Goal: Transaction & Acquisition: Purchase product/service

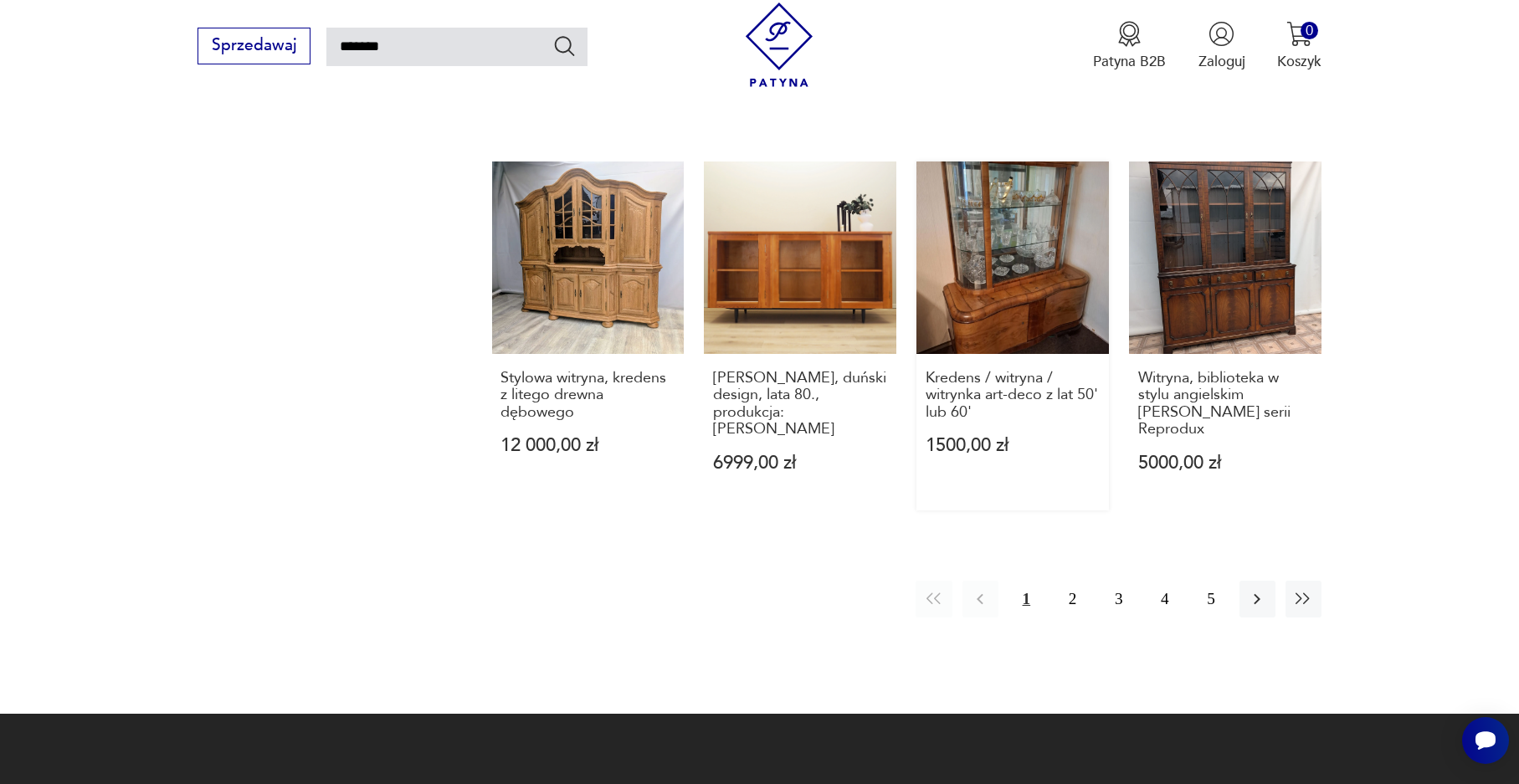
scroll to position [1497, 0]
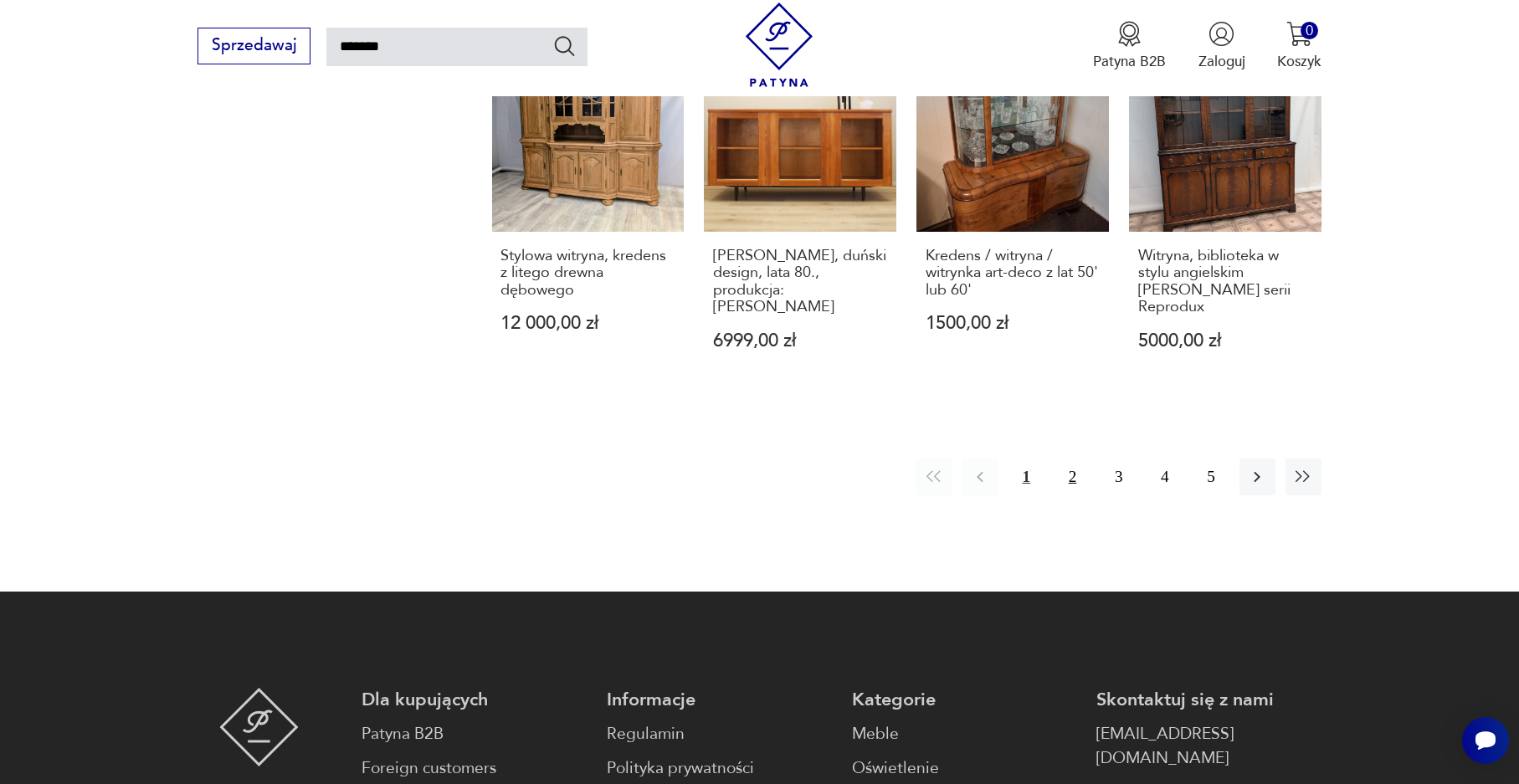
click at [1069, 458] on button "2" at bounding box center [1072, 475] width 36 height 36
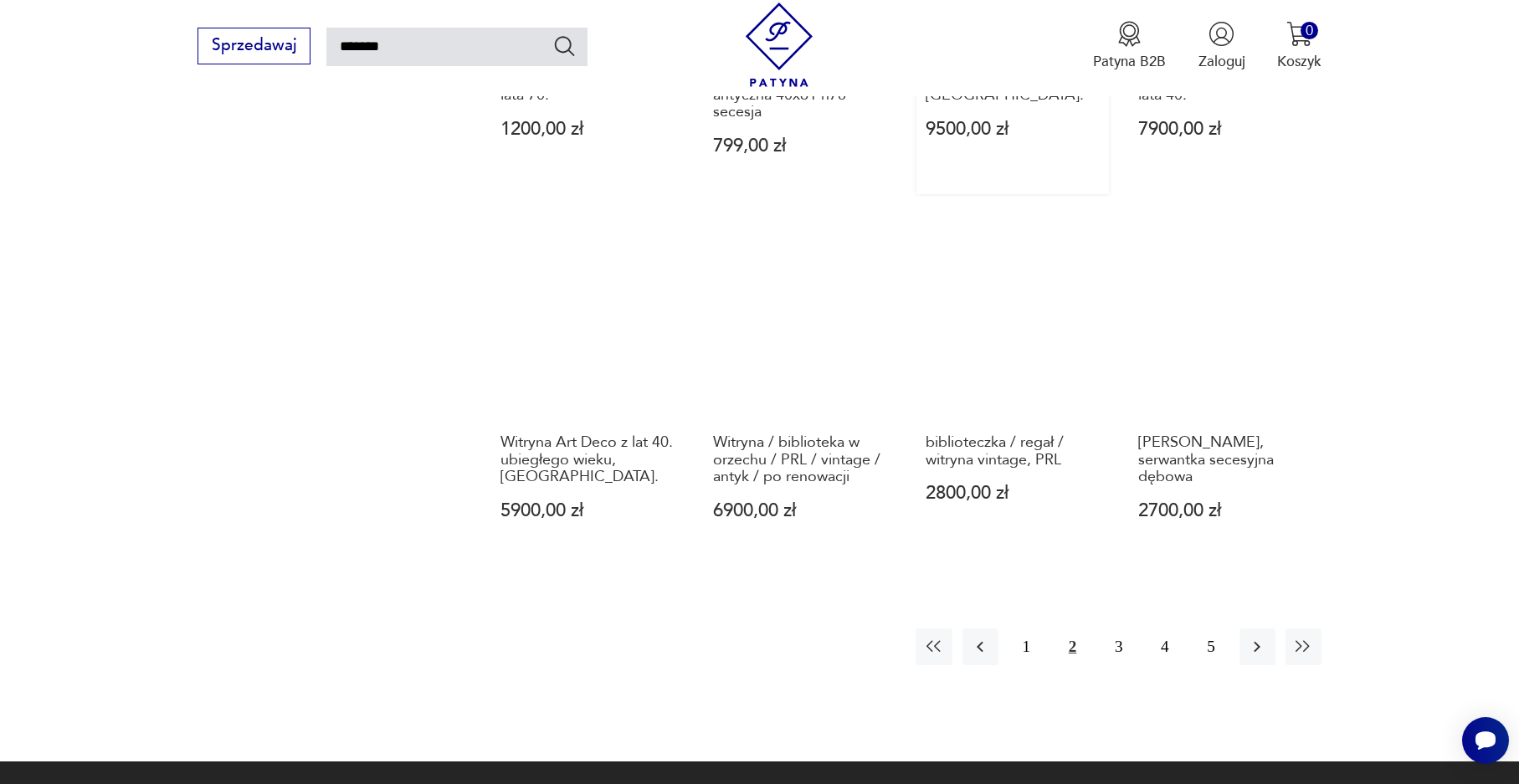
scroll to position [1351, 0]
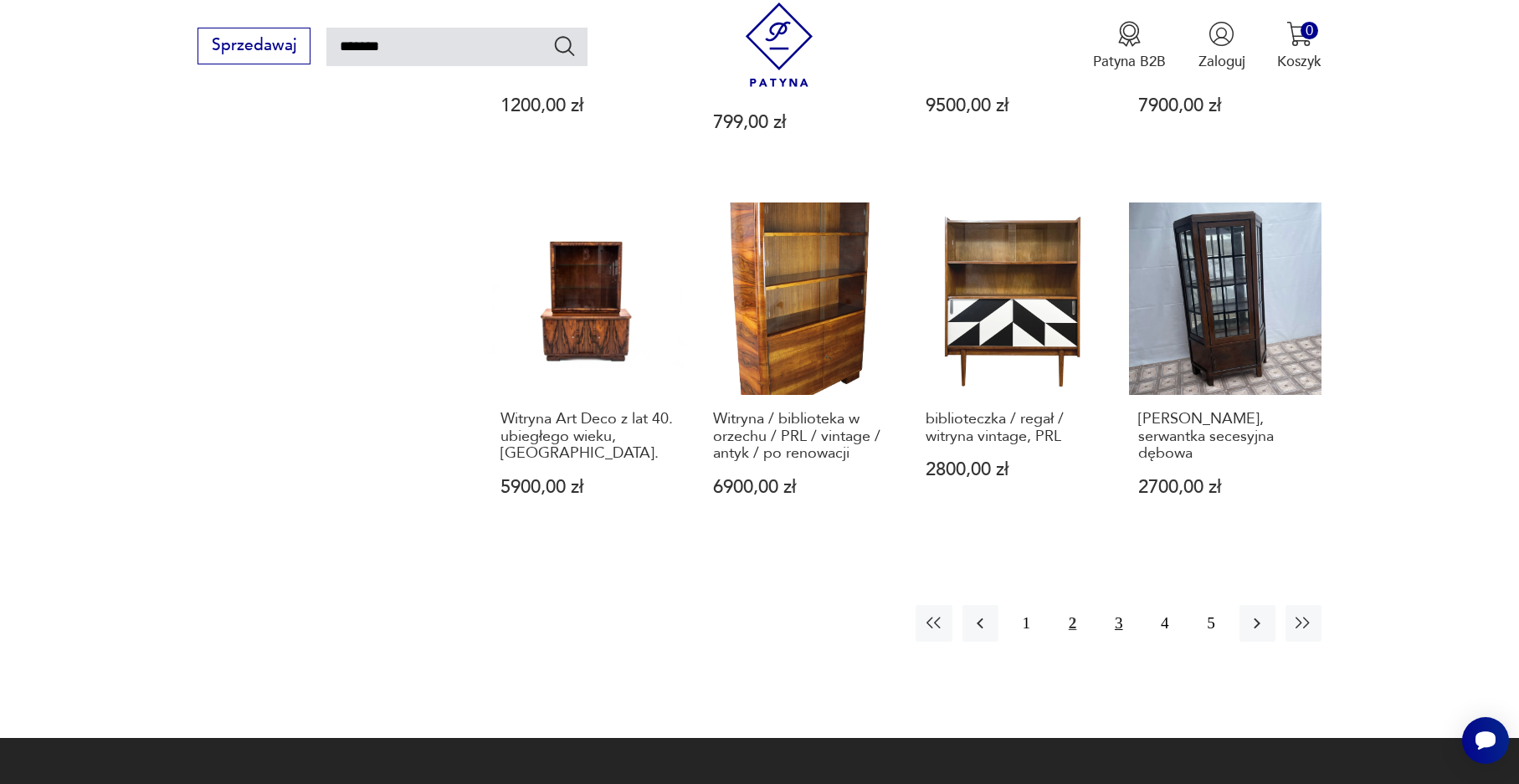
click at [1121, 605] on button "3" at bounding box center [1118, 622] width 36 height 36
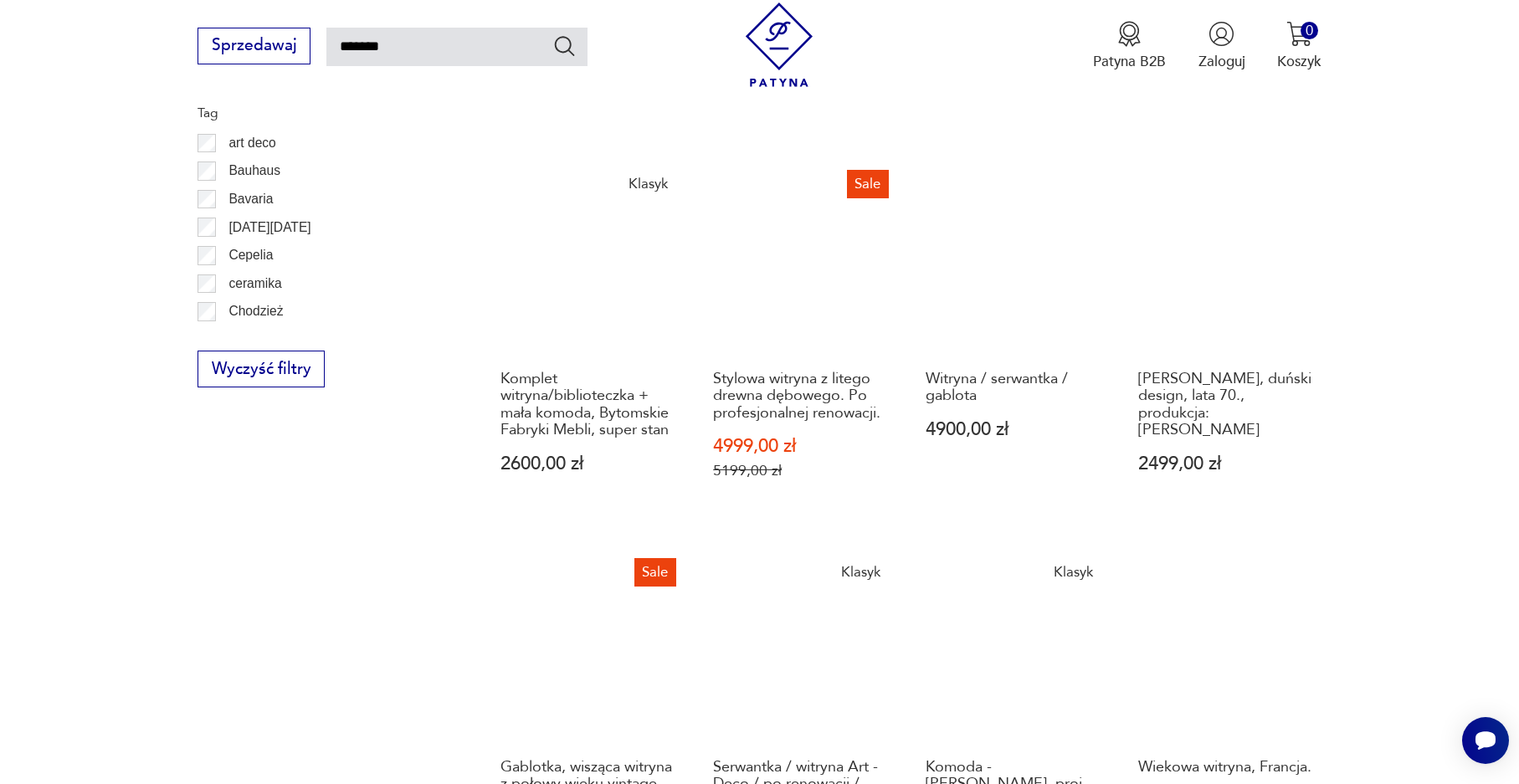
scroll to position [1434, 0]
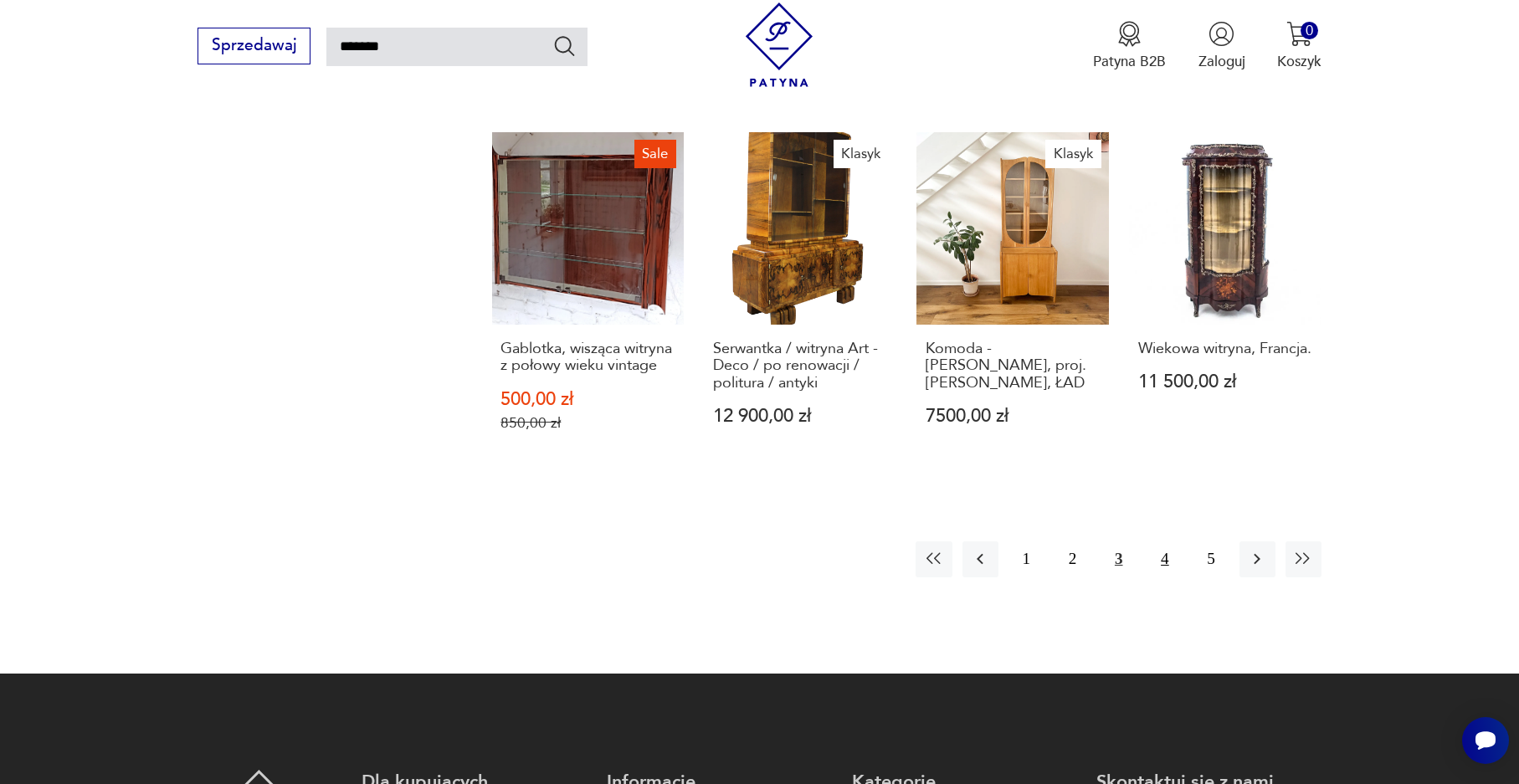
click at [1158, 541] on button "4" at bounding box center [1164, 559] width 36 height 36
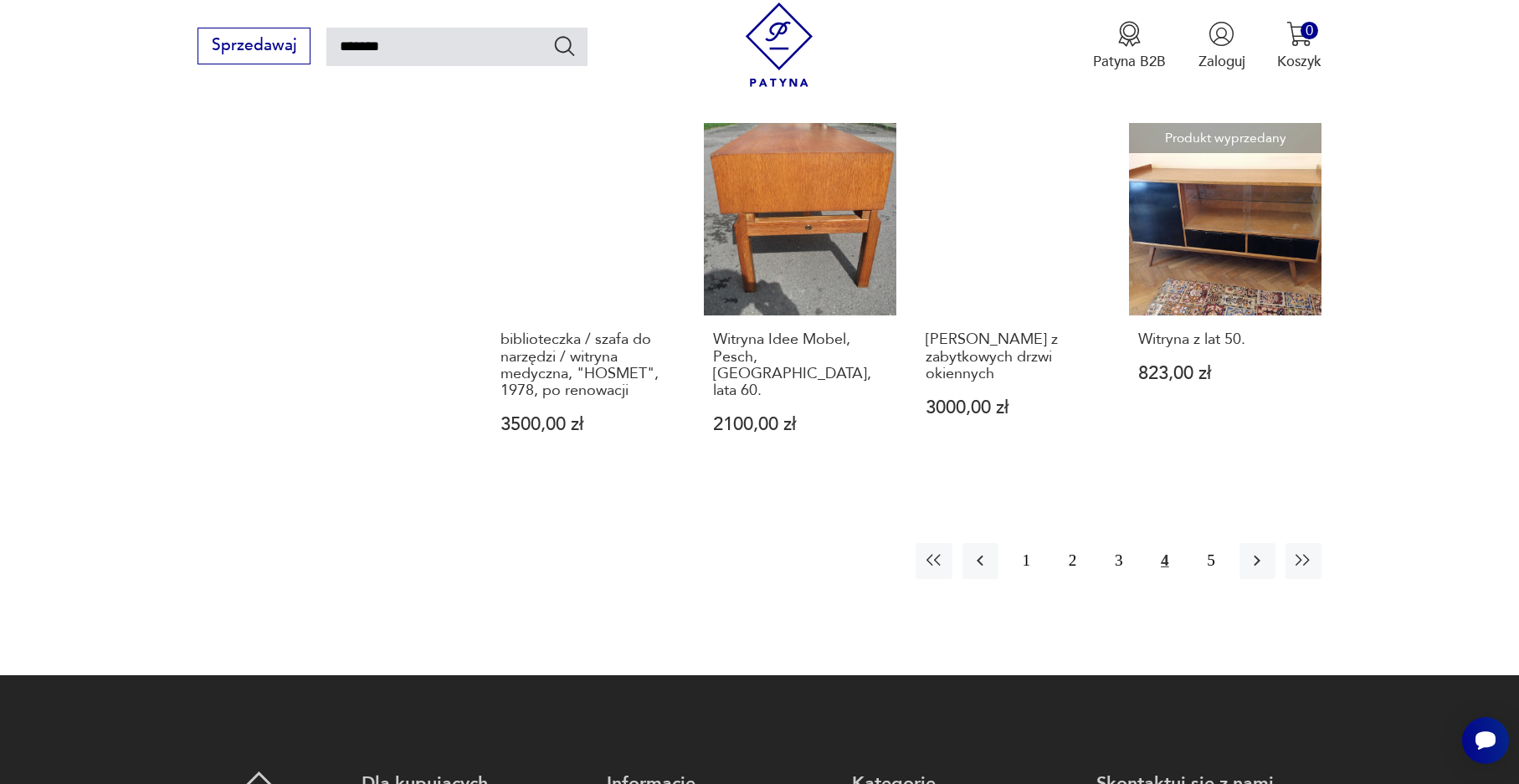
scroll to position [1434, 0]
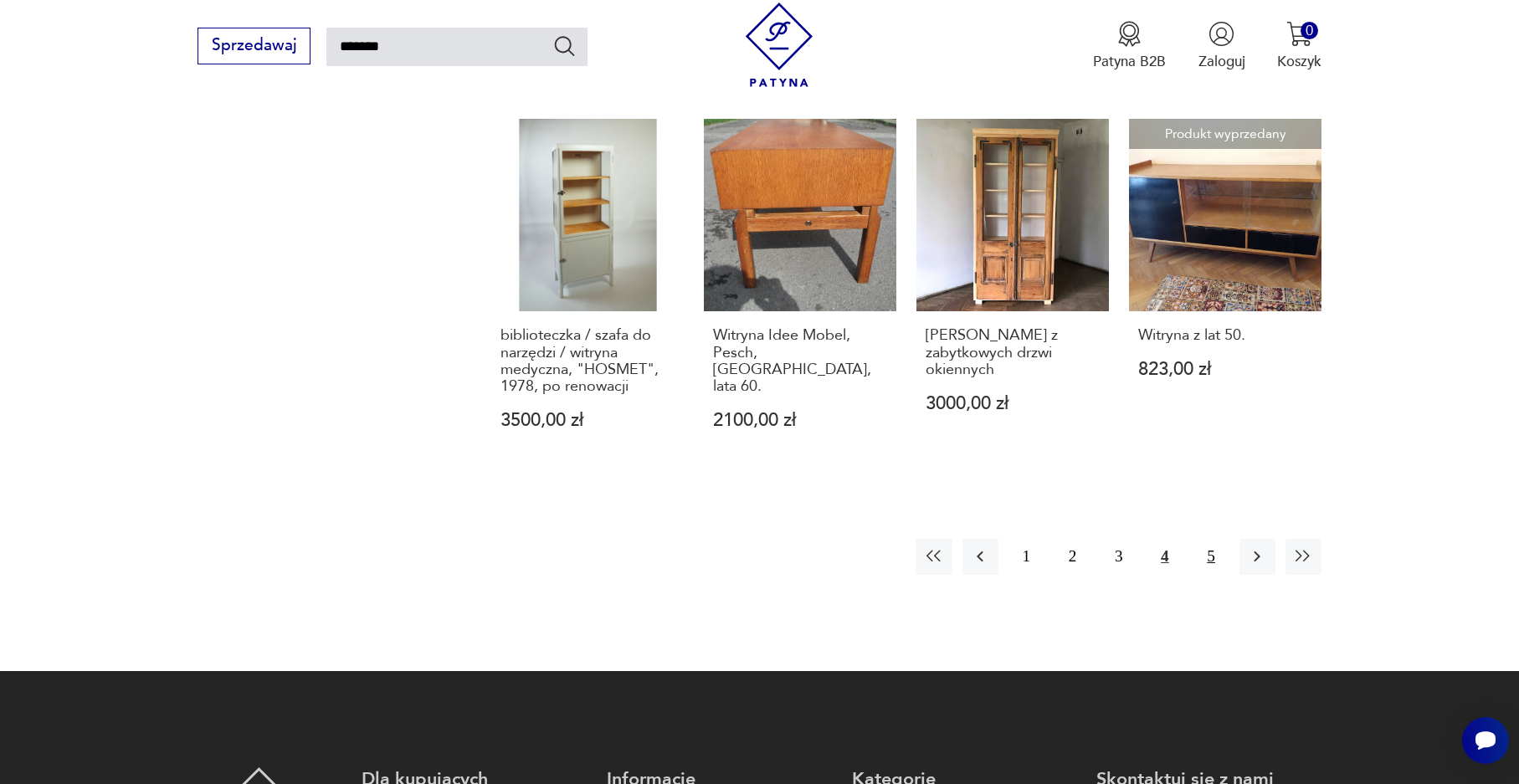
click at [1204, 538] on button "5" at bounding box center [1211, 556] width 36 height 36
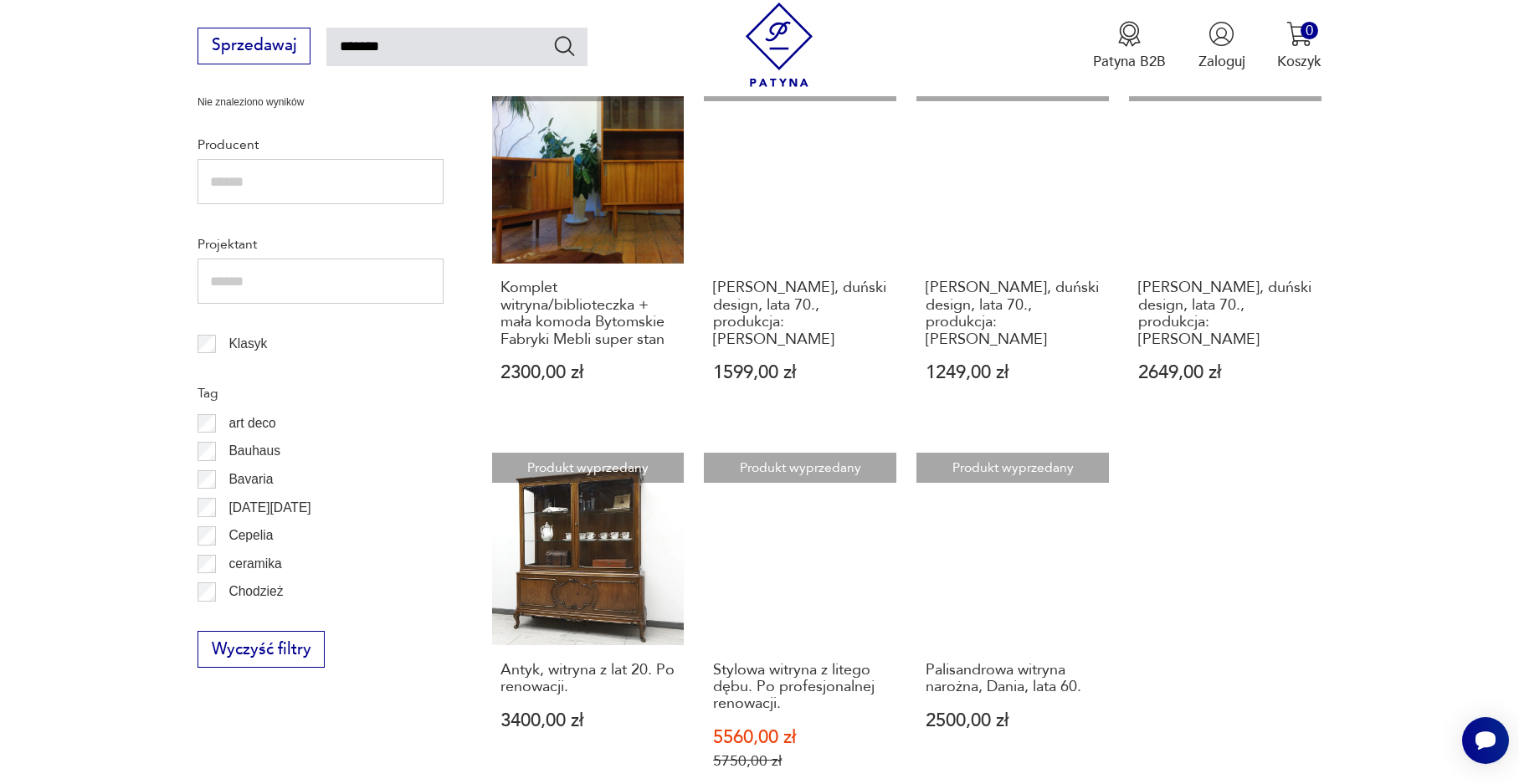
scroll to position [766, 0]
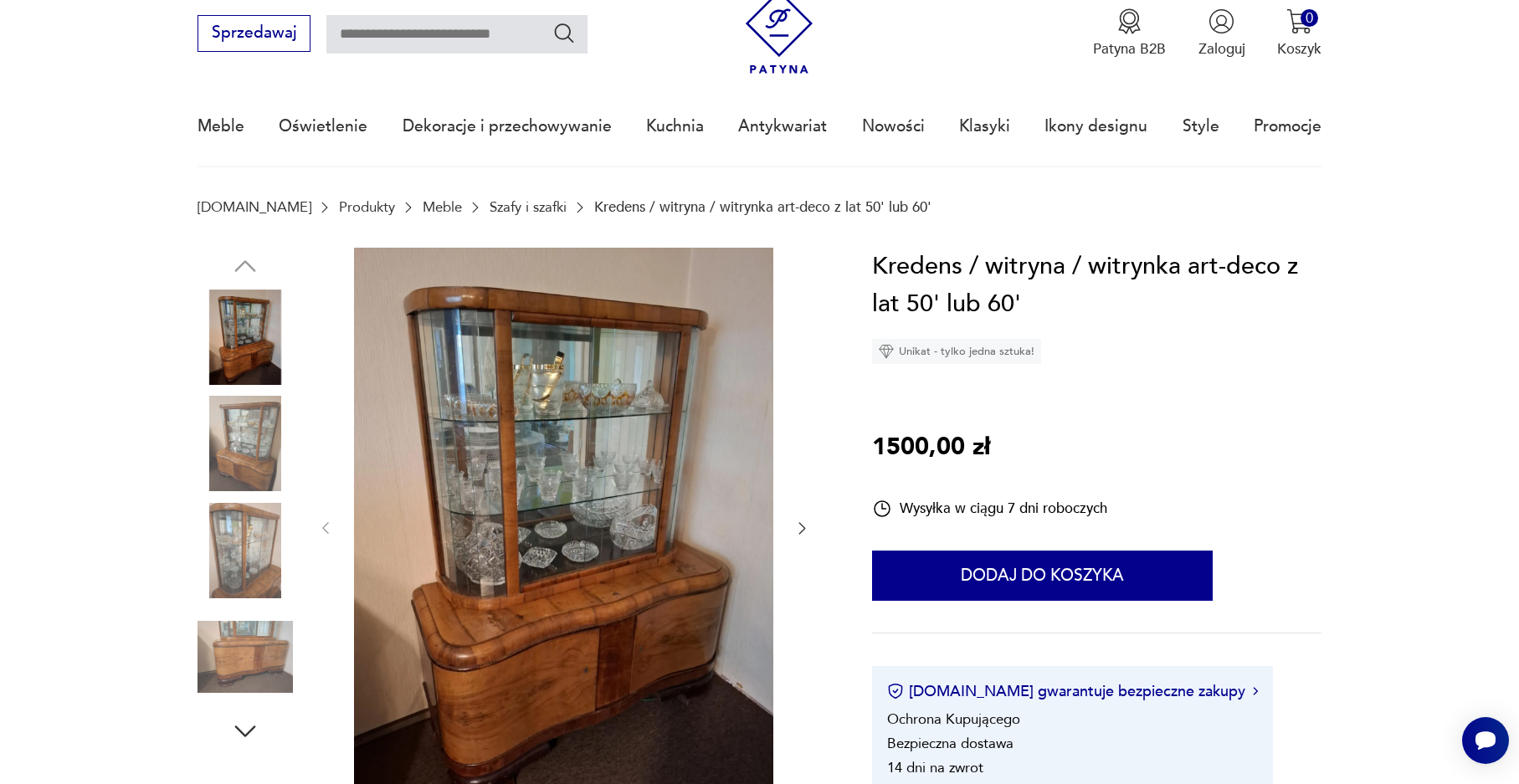
scroll to position [167, 0]
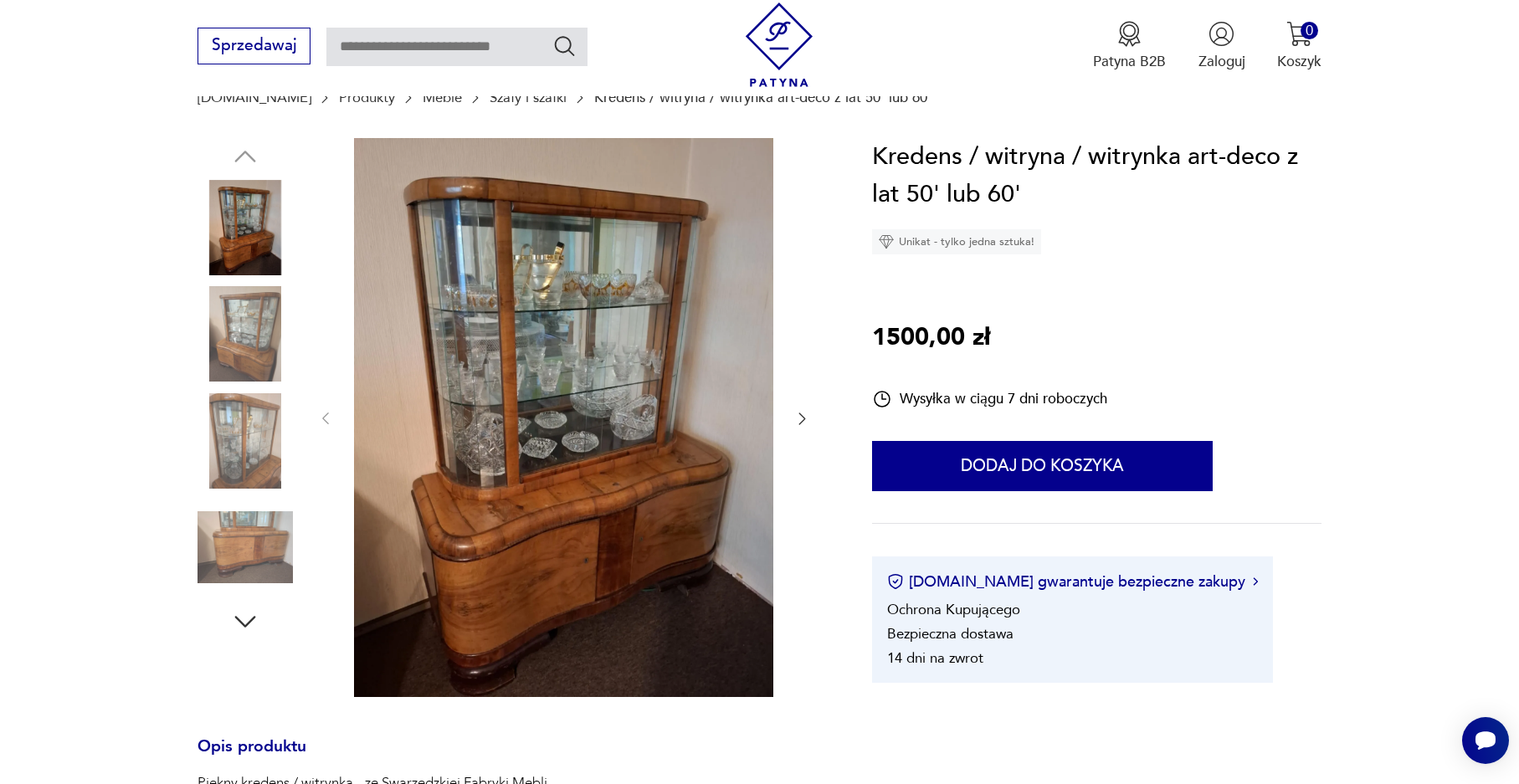
click at [801, 419] on icon "button" at bounding box center [801, 418] width 17 height 17
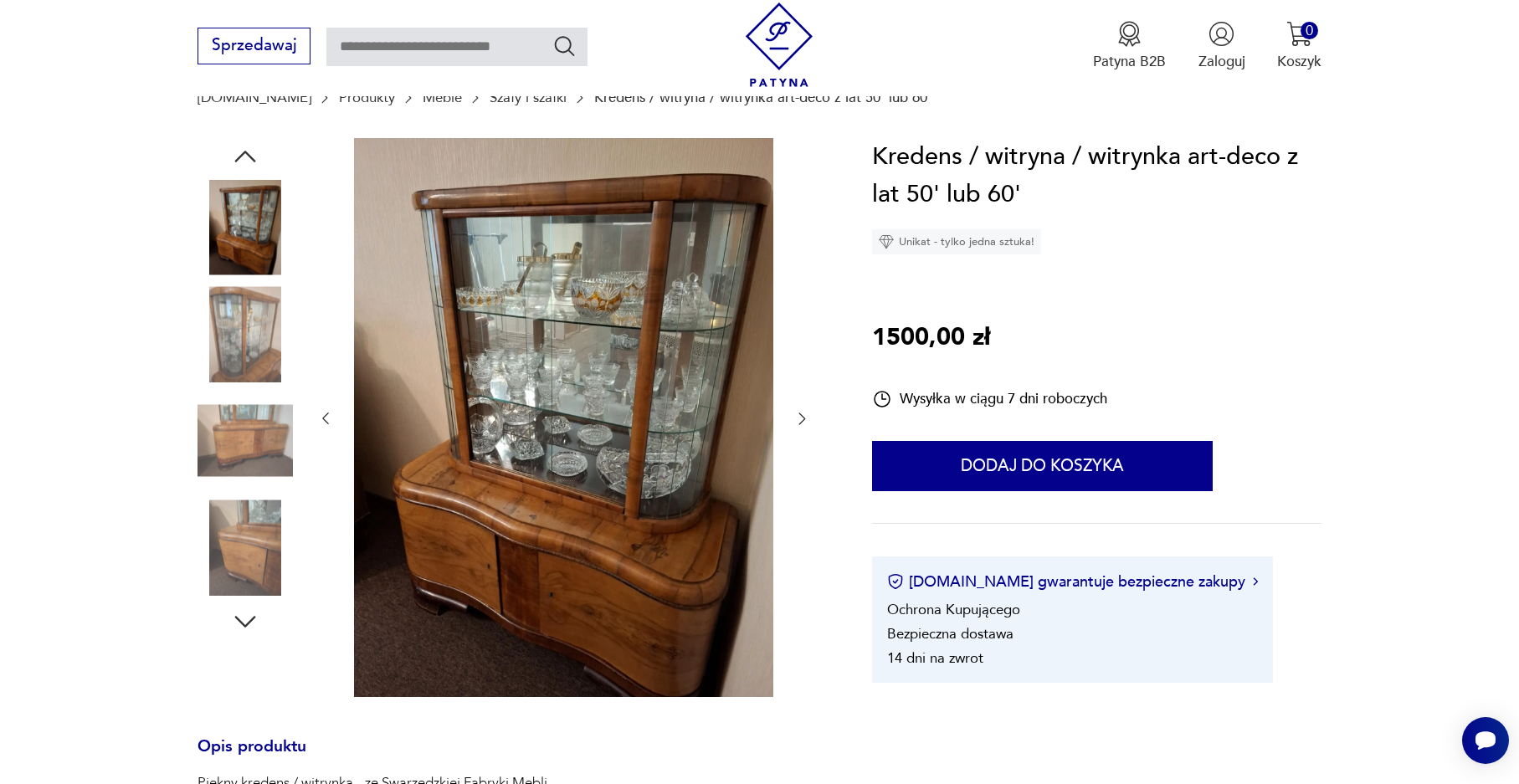
click at [801, 419] on icon "button" at bounding box center [801, 418] width 17 height 17
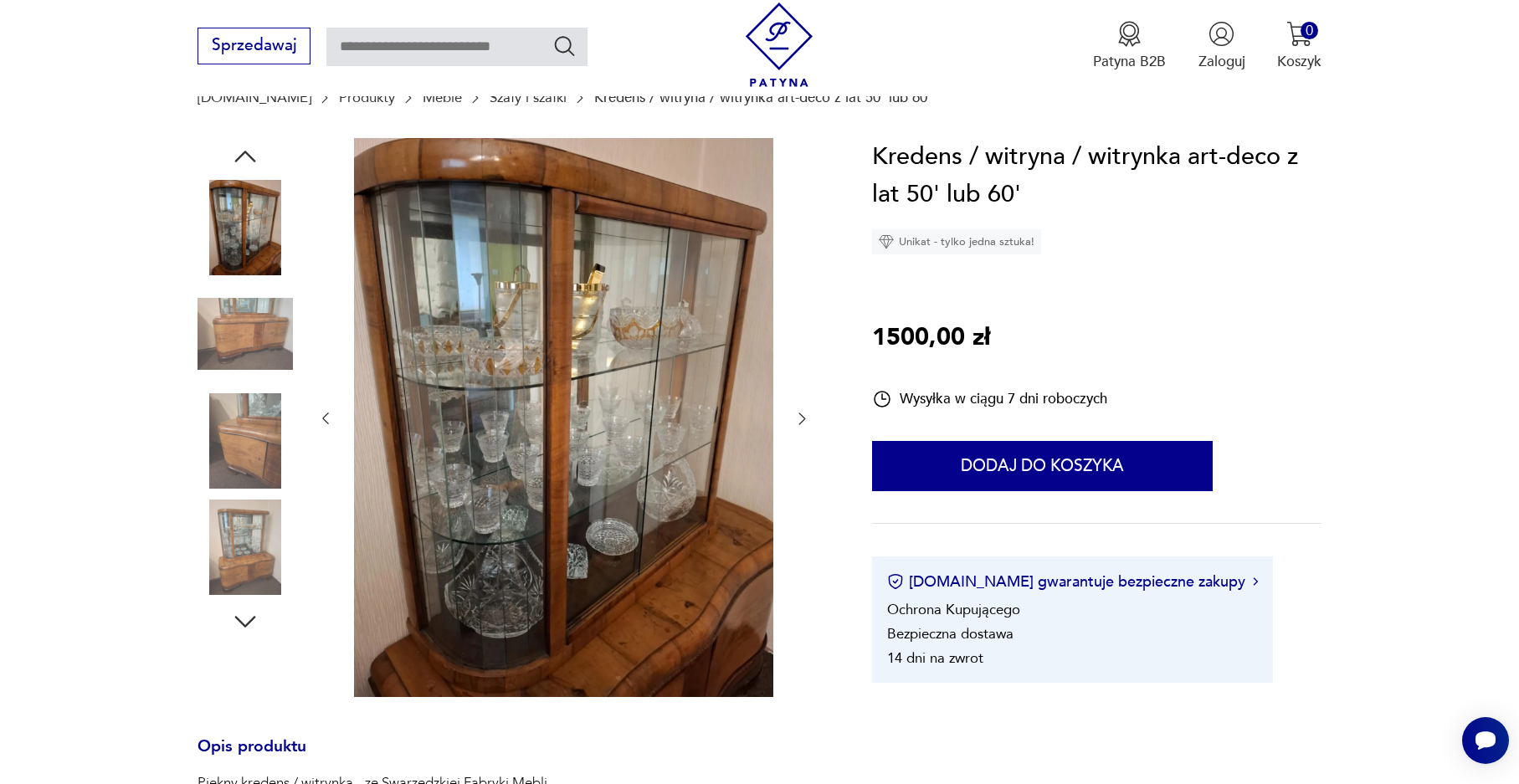
click at [801, 419] on icon "button" at bounding box center [801, 418] width 17 height 17
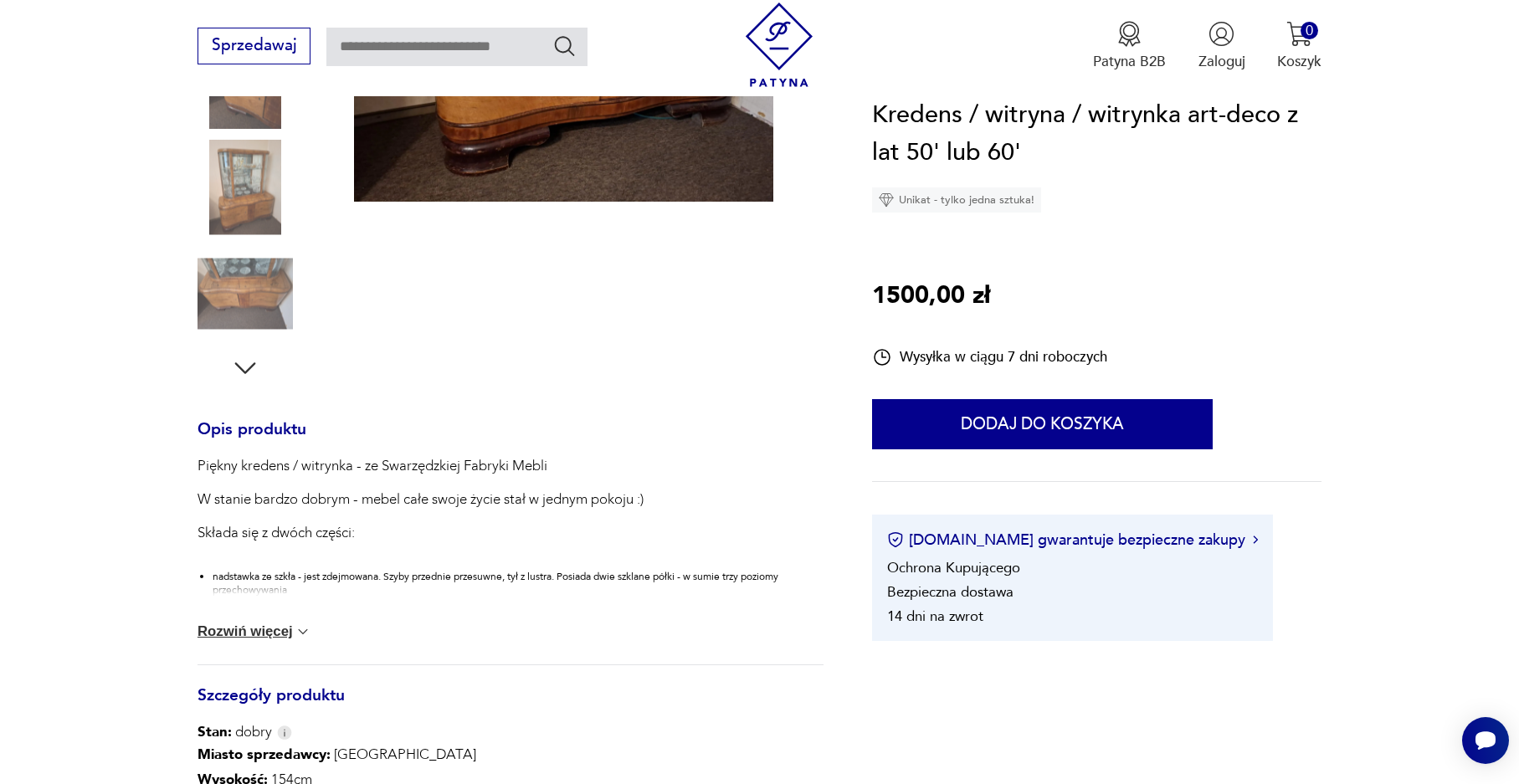
scroll to position [419, 0]
click at [224, 634] on button "Rozwiń więcej" at bounding box center [254, 630] width 114 height 17
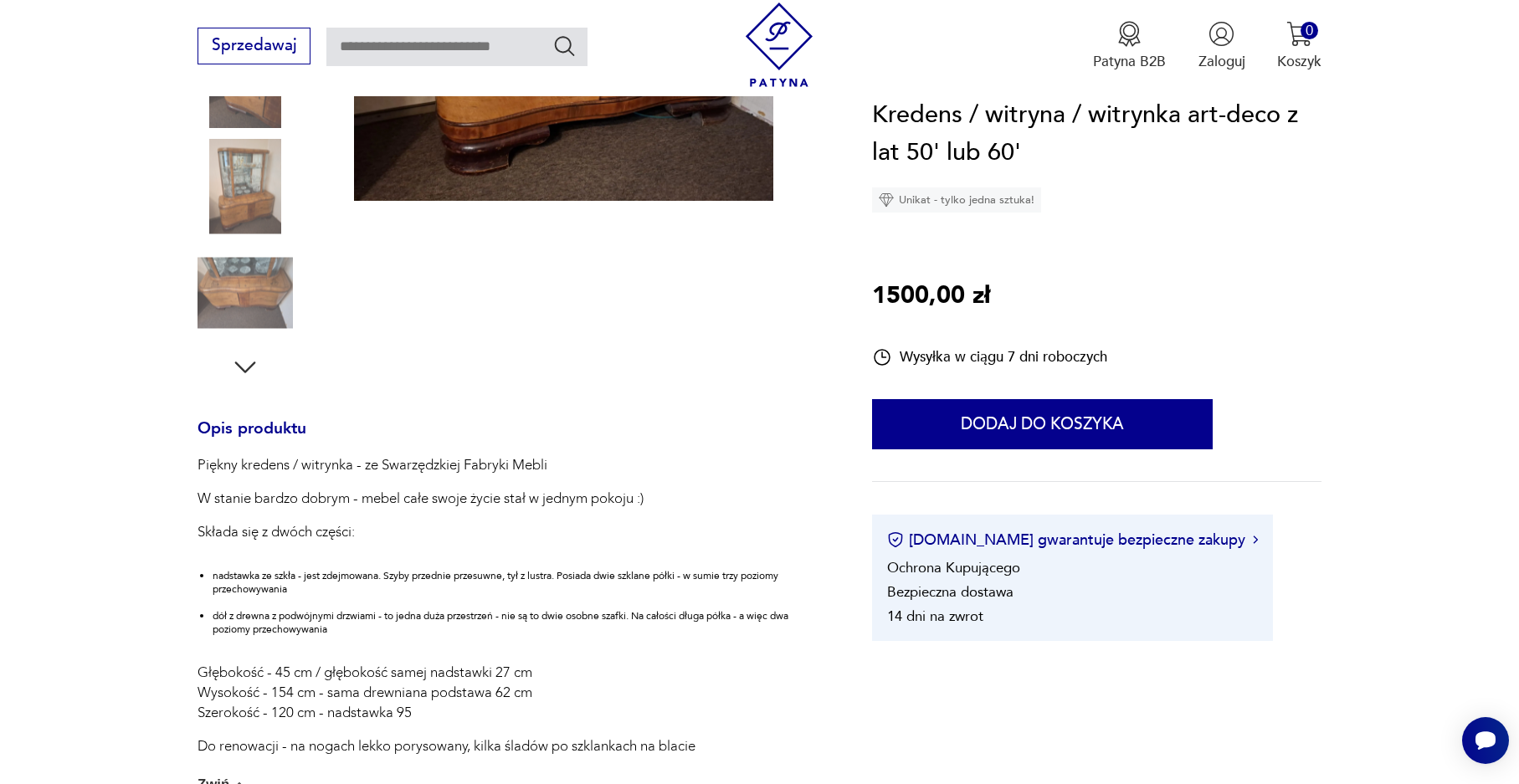
scroll to position [0, 0]
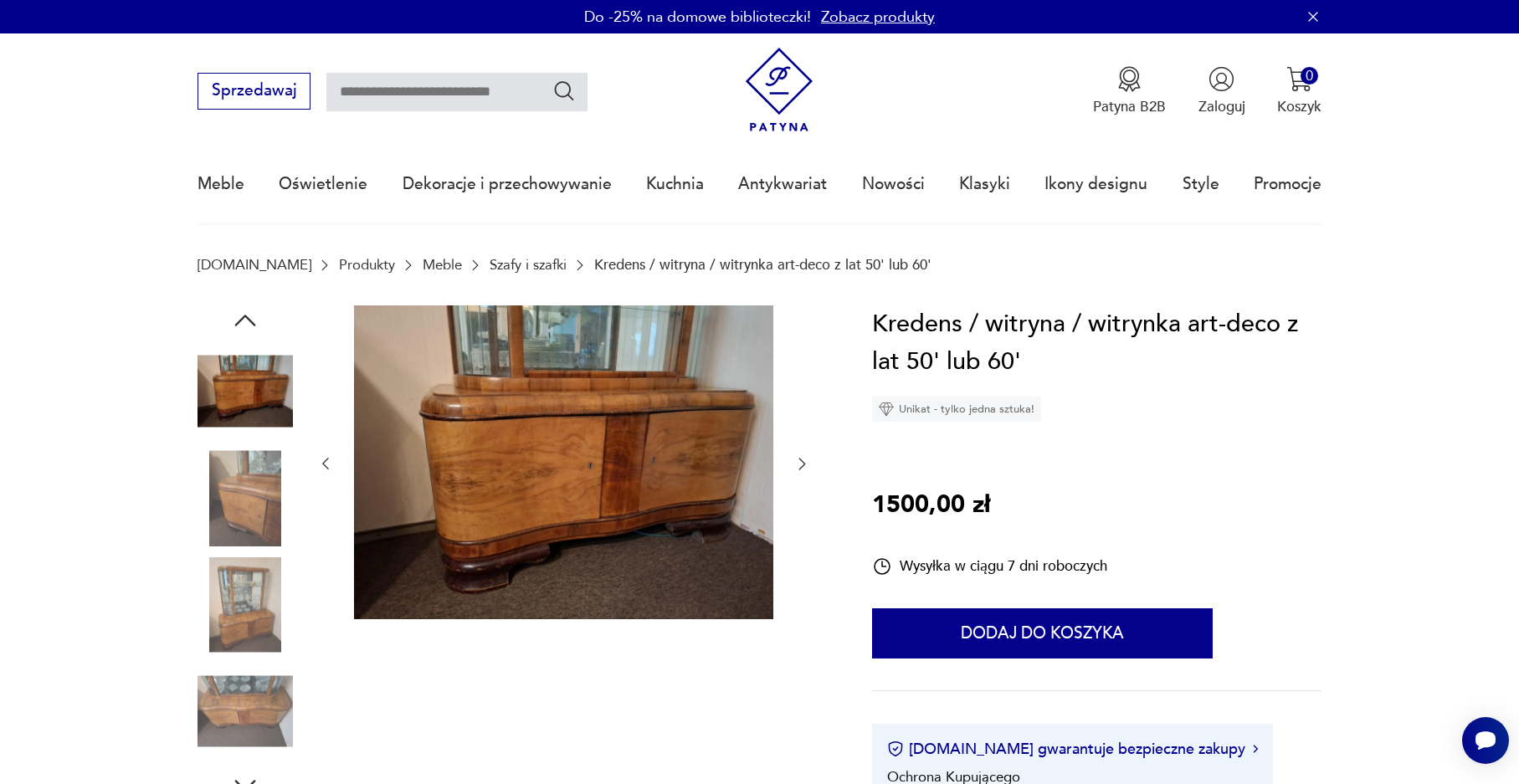
click at [805, 460] on icon "button" at bounding box center [801, 463] width 17 height 17
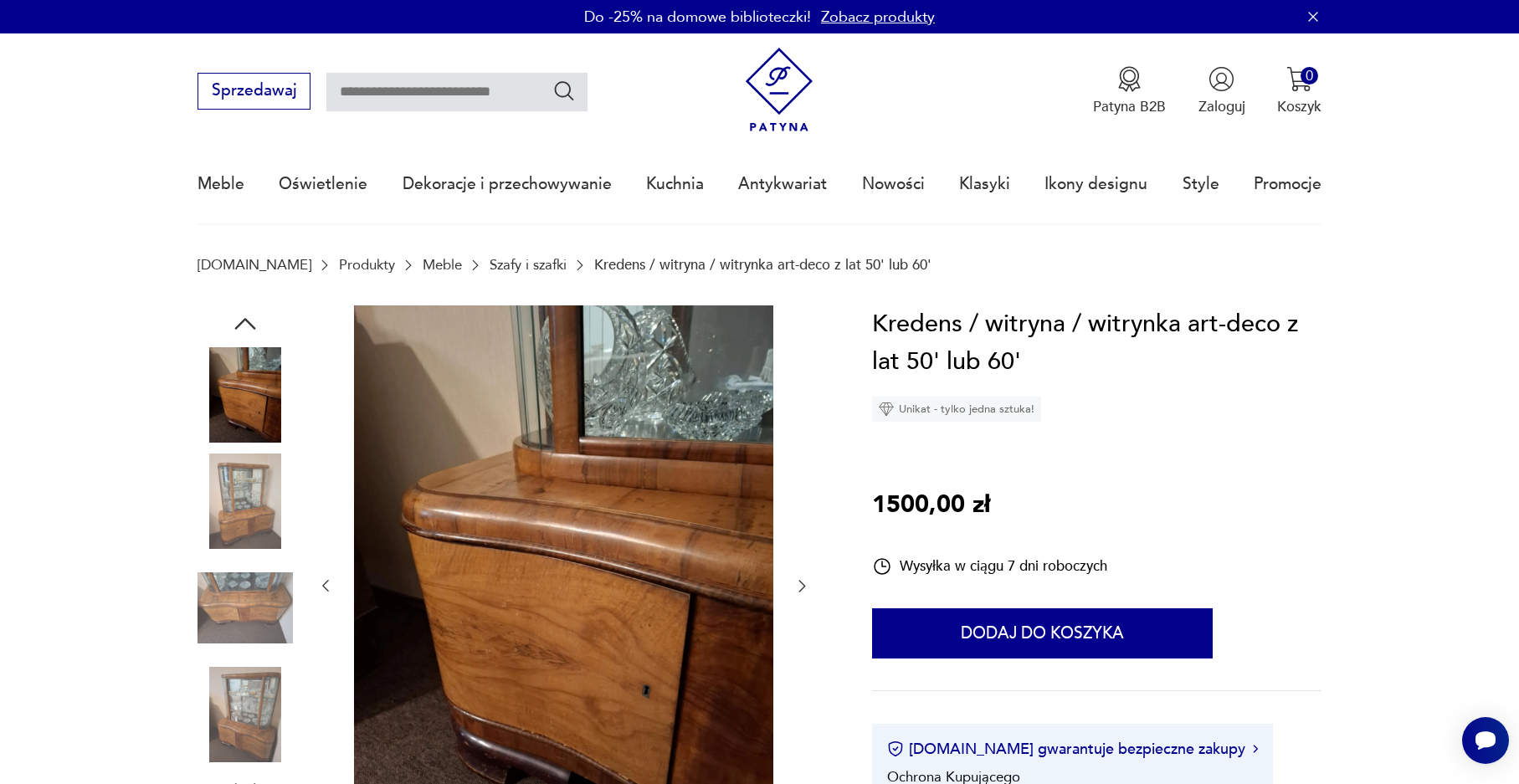
click at [805, 585] on icon "button" at bounding box center [801, 585] width 17 height 17
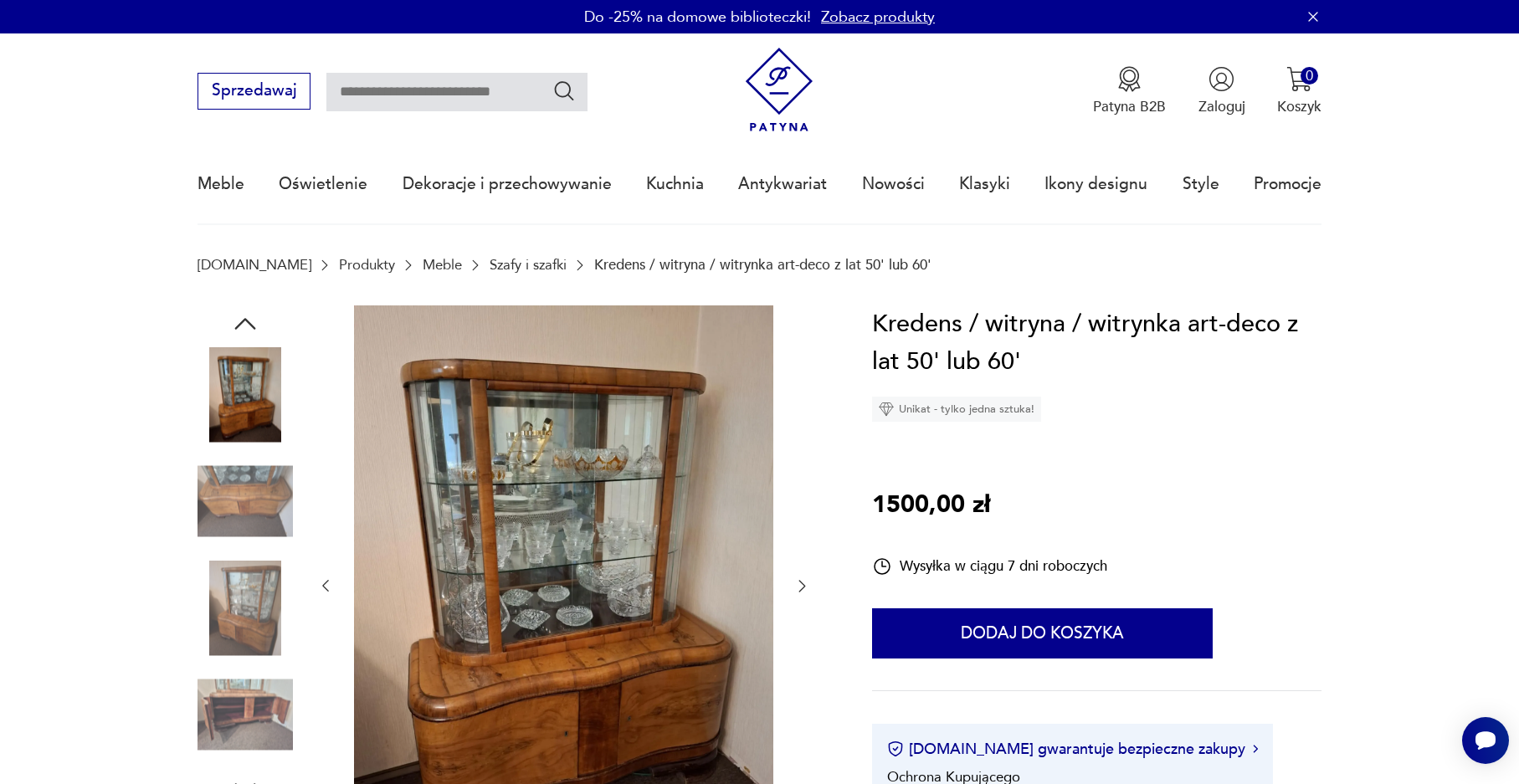
click at [805, 585] on icon "button" at bounding box center [801, 585] width 17 height 17
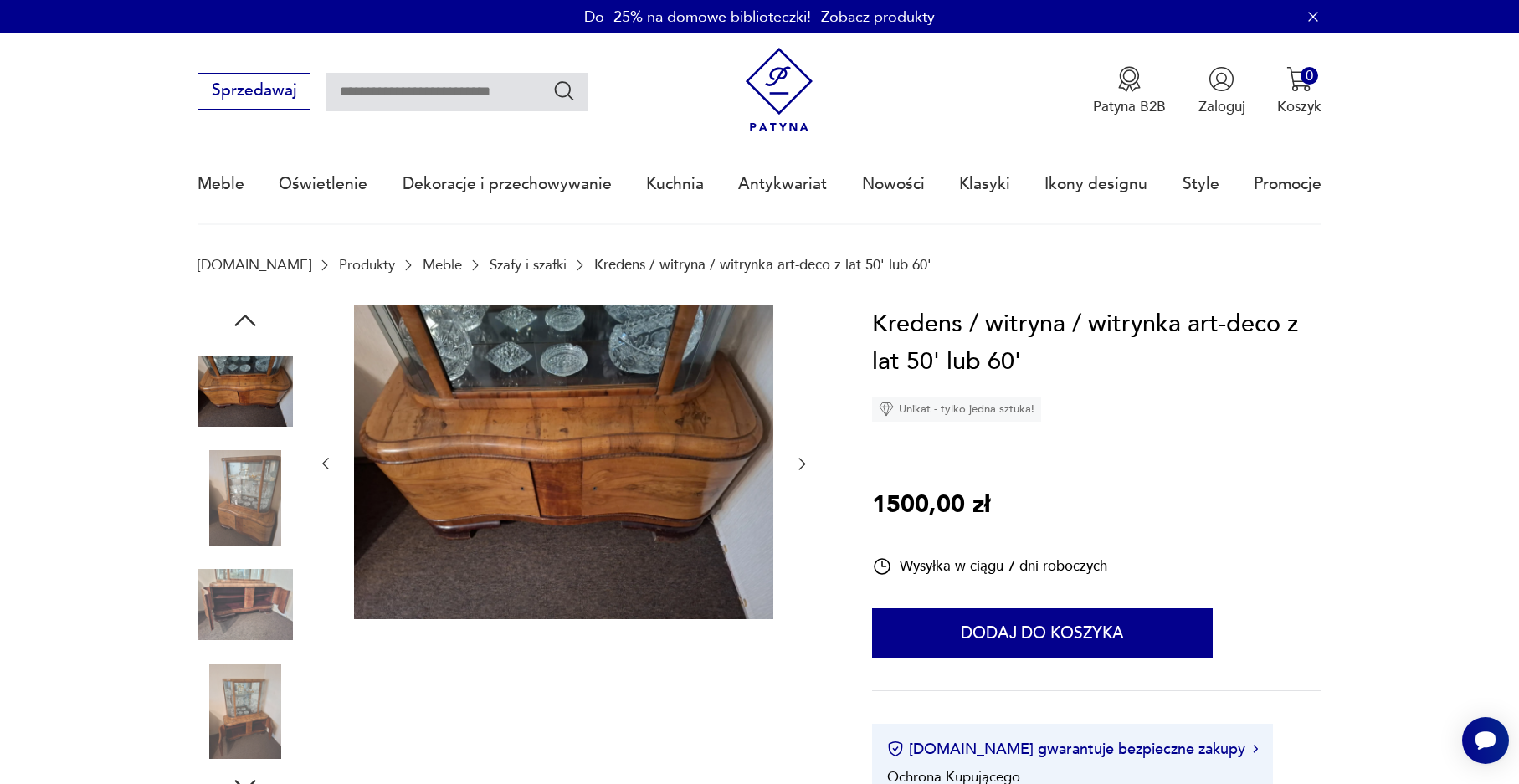
click at [801, 467] on icon "button" at bounding box center [801, 463] width 17 height 17
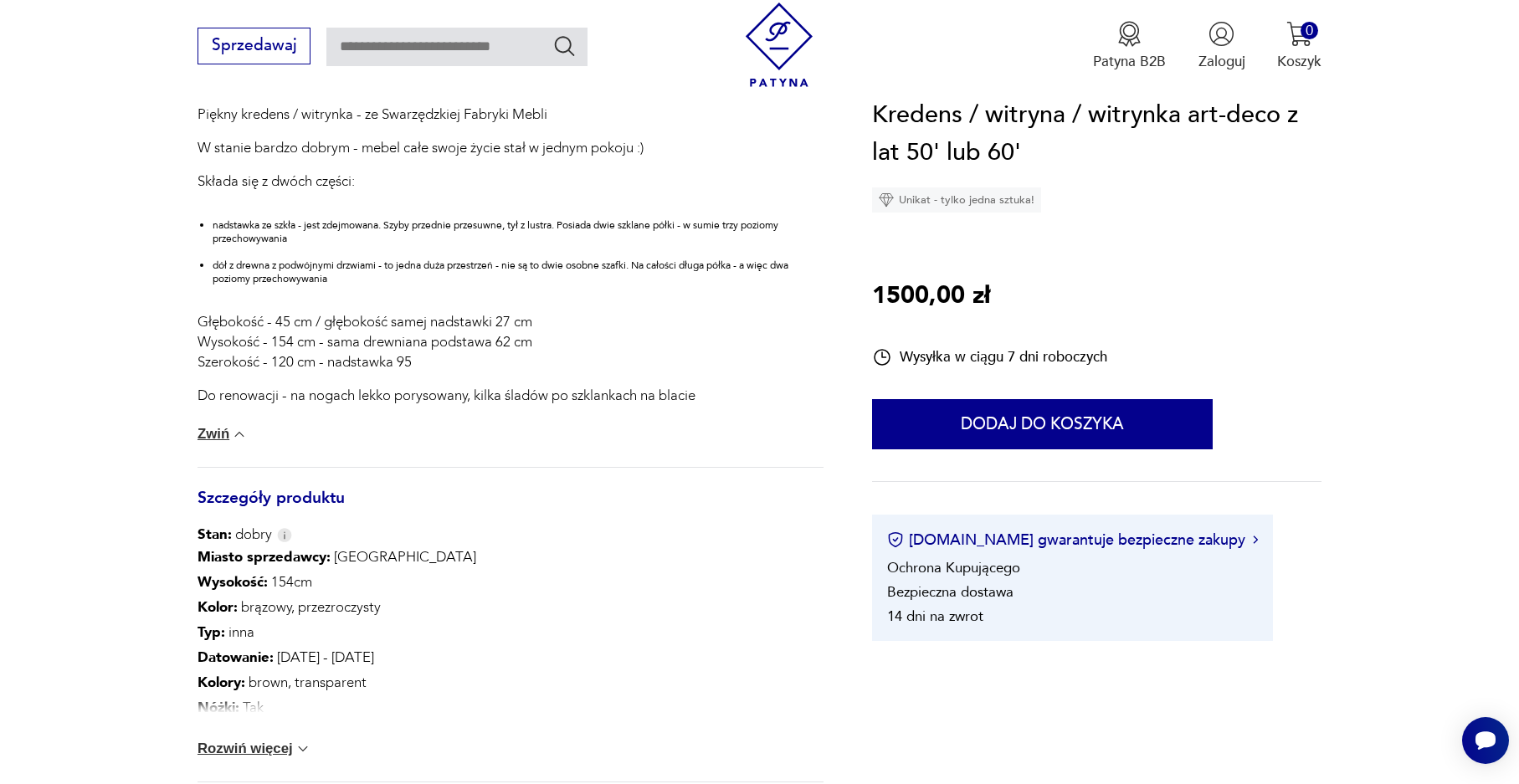
scroll to position [836, 0]
click at [232, 742] on button "Rozwiń więcej" at bounding box center [254, 747] width 114 height 17
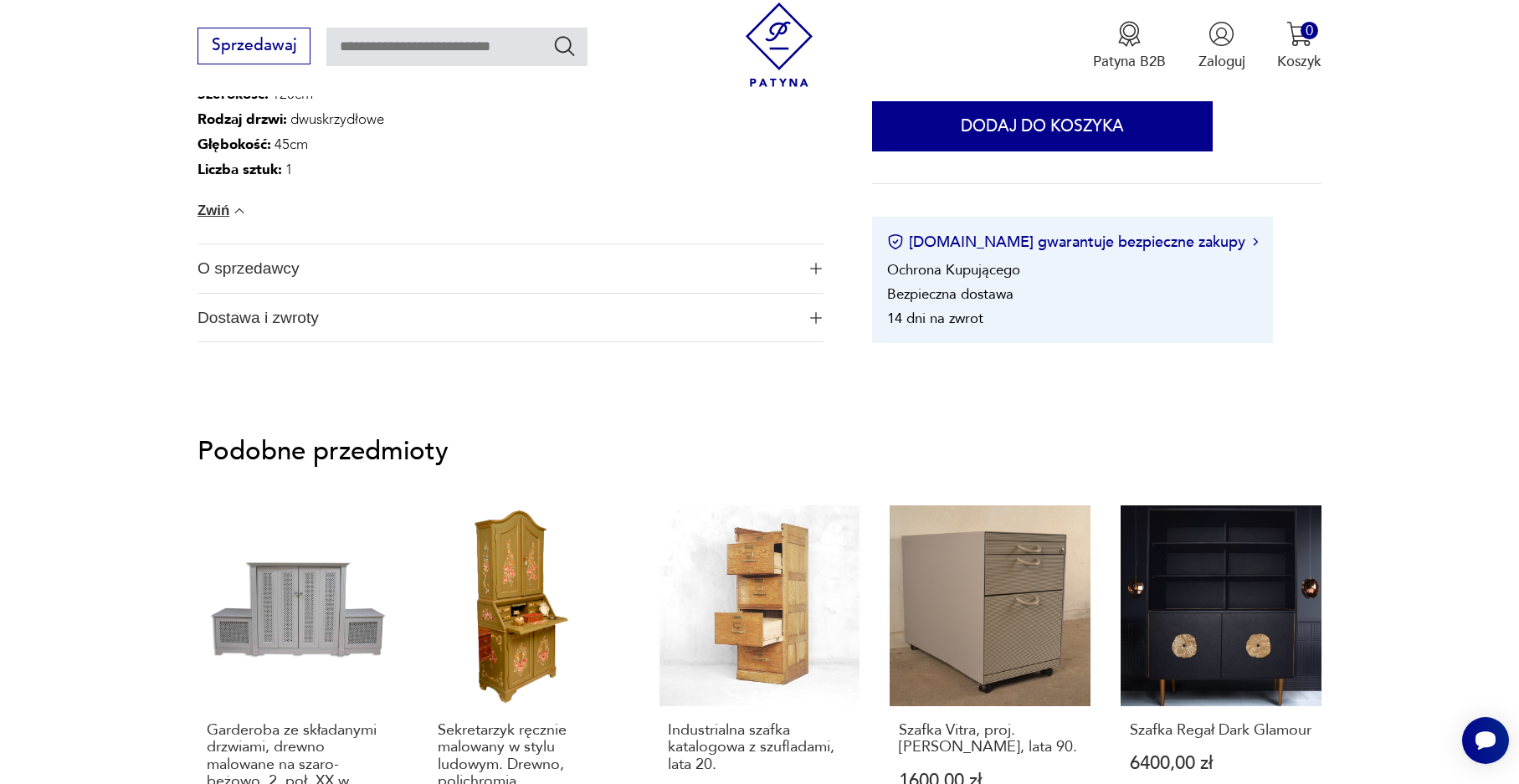
scroll to position [1757, 0]
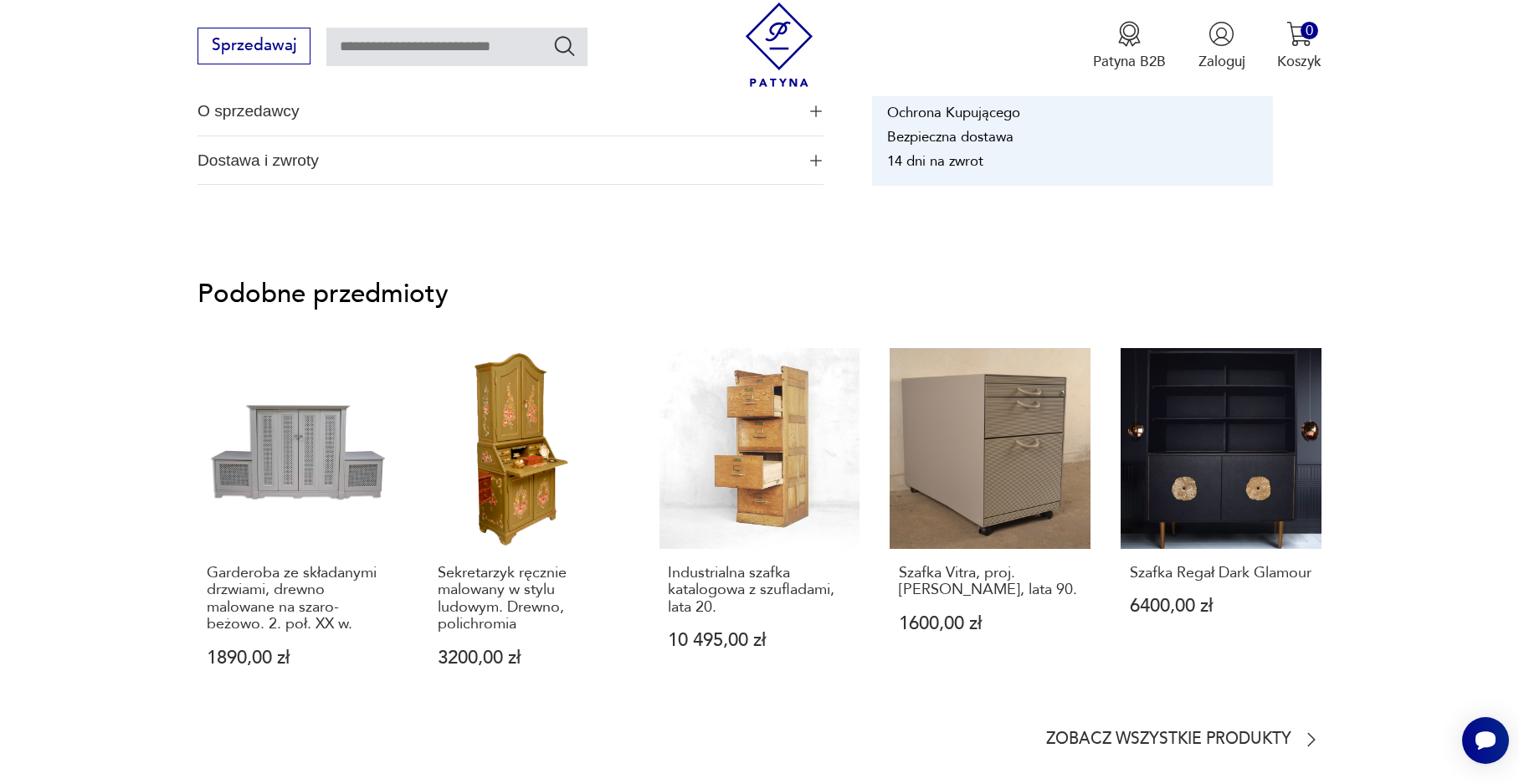
click at [711, 108] on span "O sprzedawcy" at bounding box center [497, 112] width 598 height 49
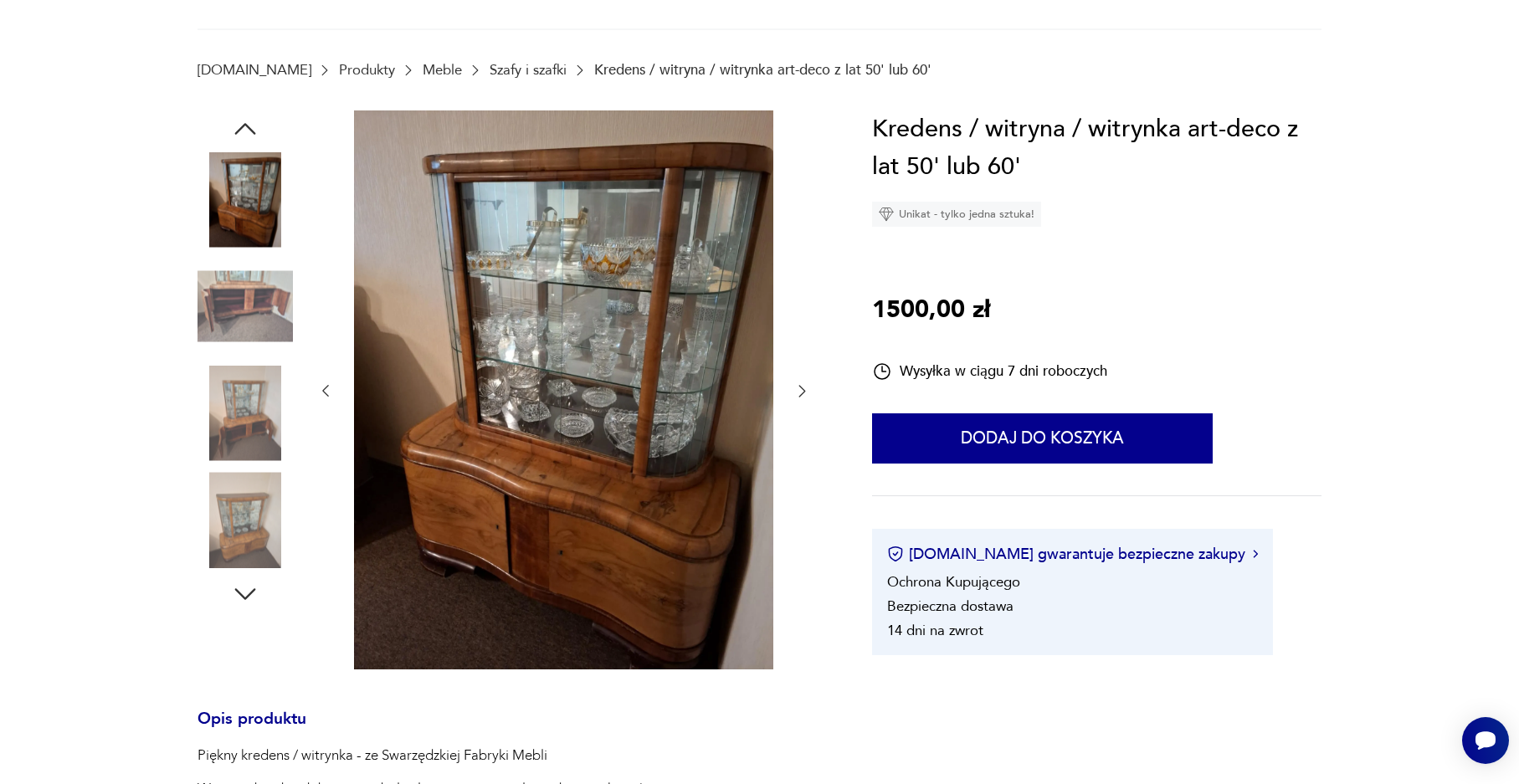
scroll to position [251, 0]
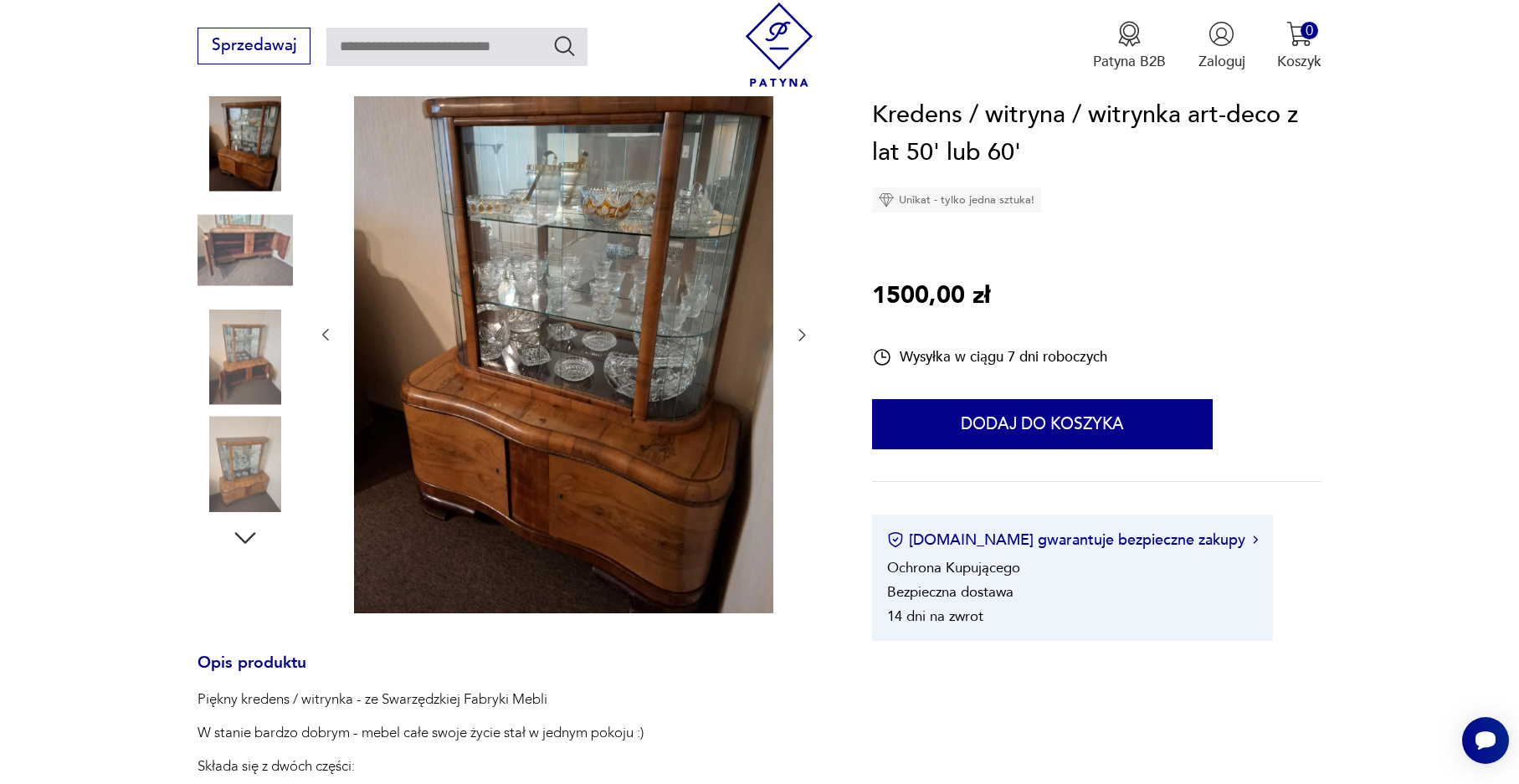
click at [570, 338] on img at bounding box center [563, 333] width 419 height 559
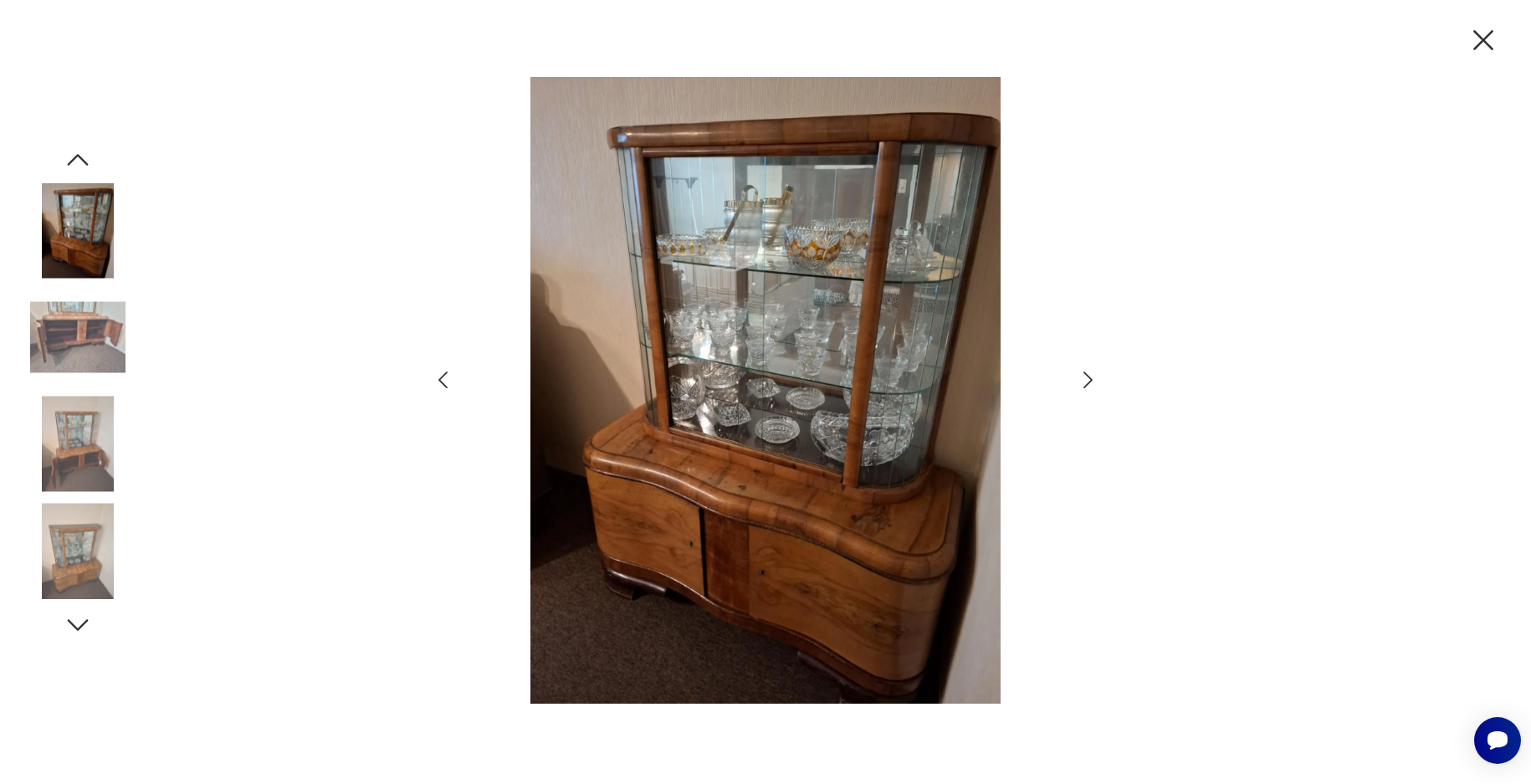
click at [1086, 376] on icon "button" at bounding box center [1089, 380] width 24 height 24
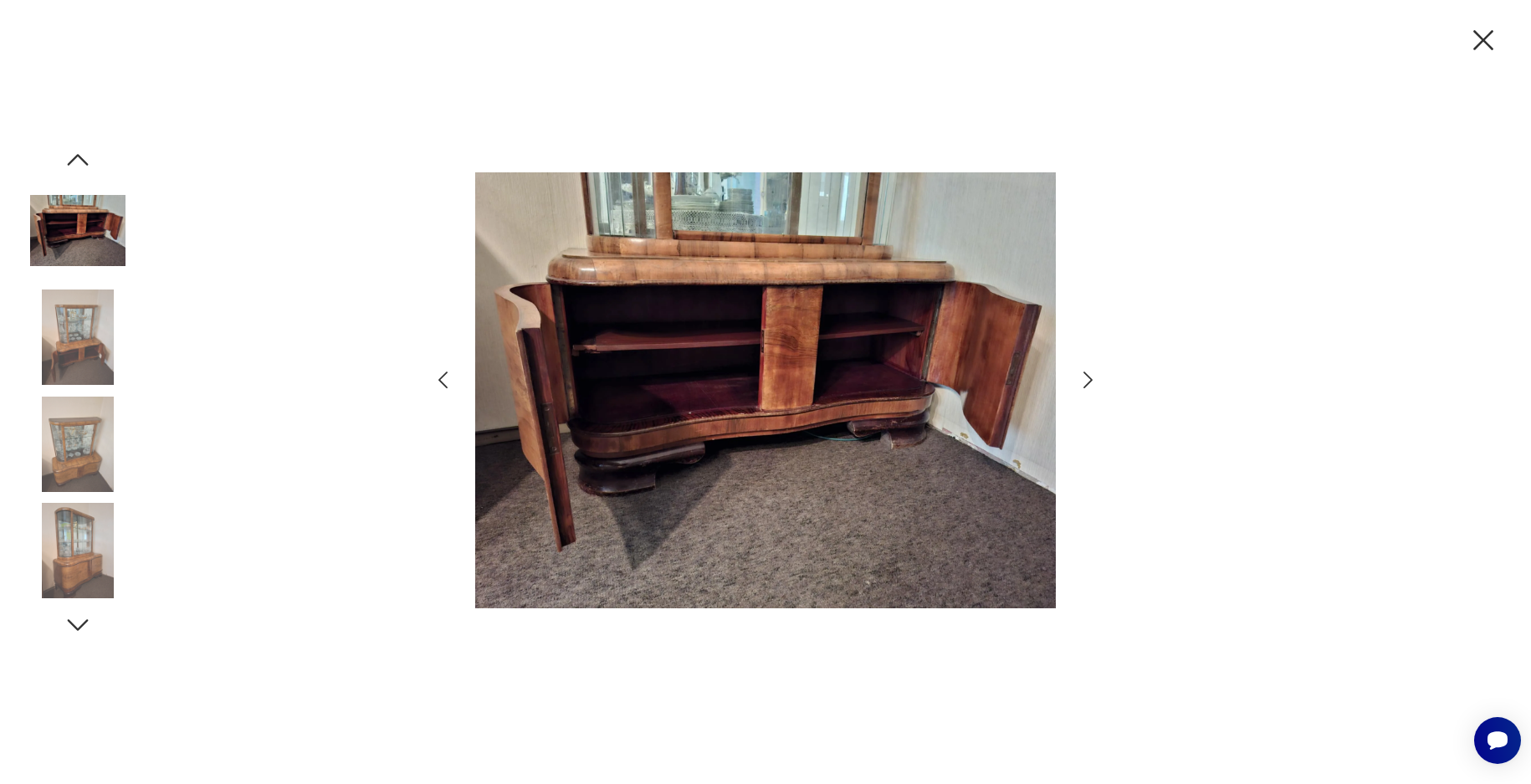
click at [1086, 376] on icon "button" at bounding box center [1089, 380] width 24 height 24
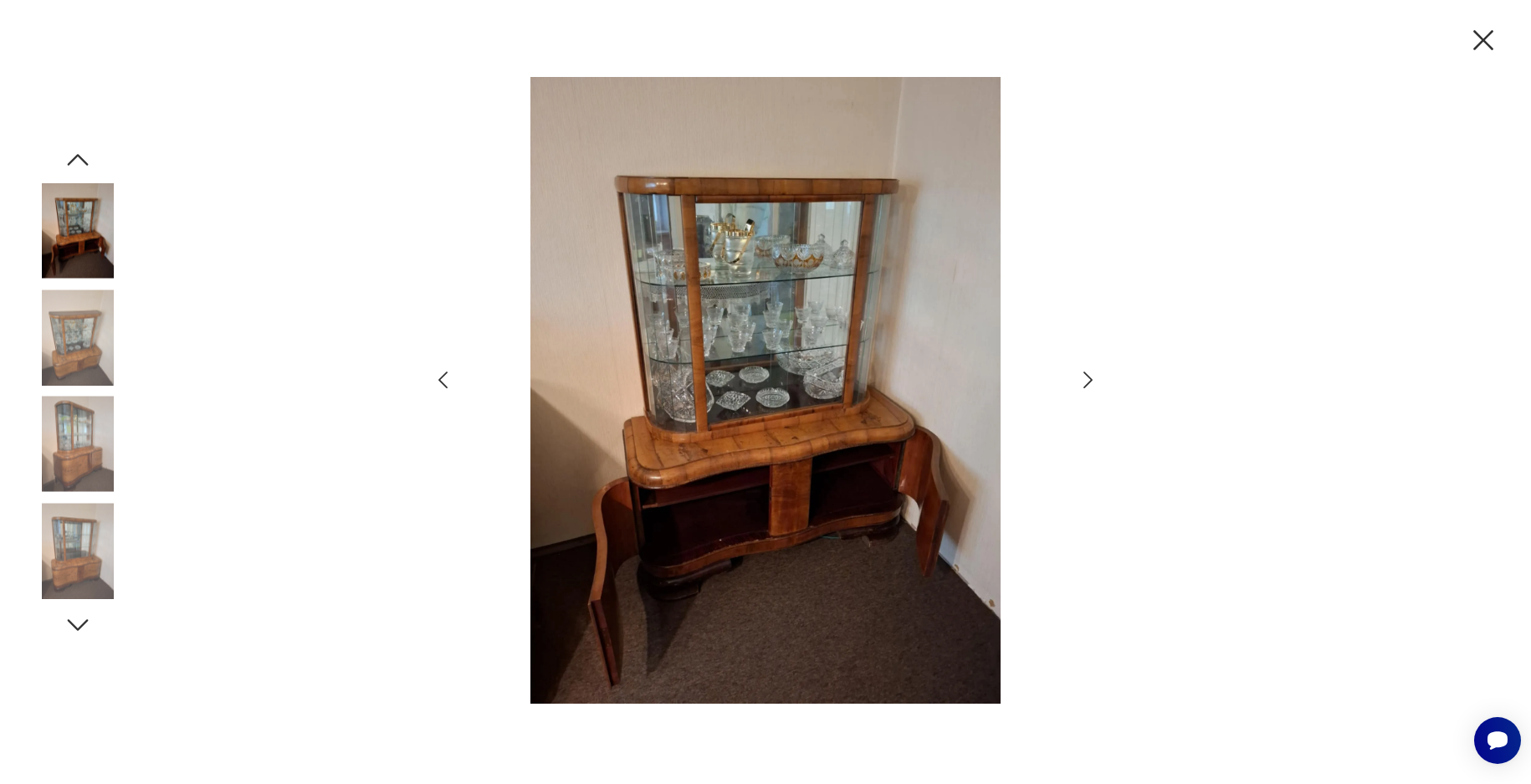
click at [1086, 376] on icon "button" at bounding box center [1089, 380] width 24 height 24
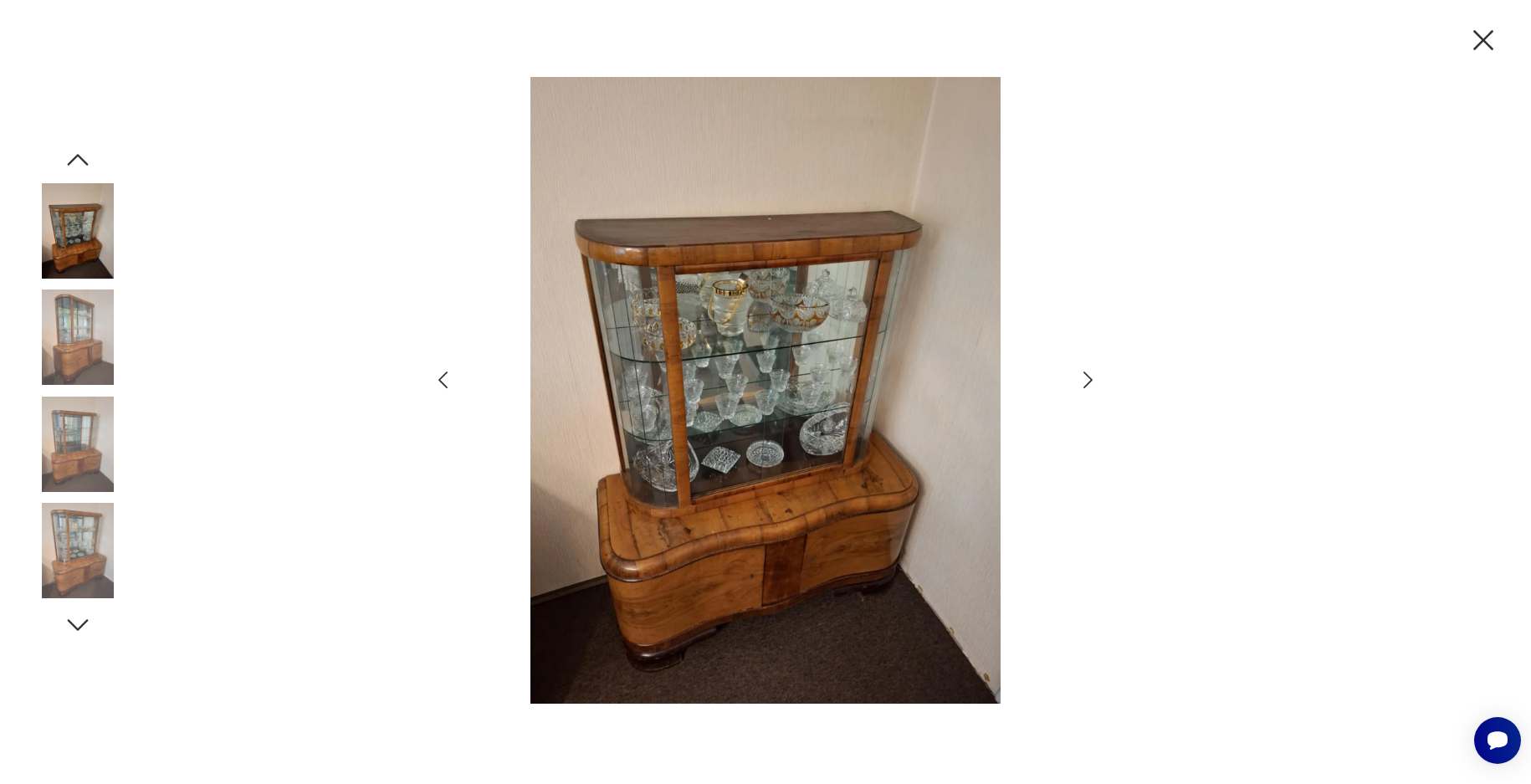
click at [1086, 376] on icon "button" at bounding box center [1089, 380] width 24 height 24
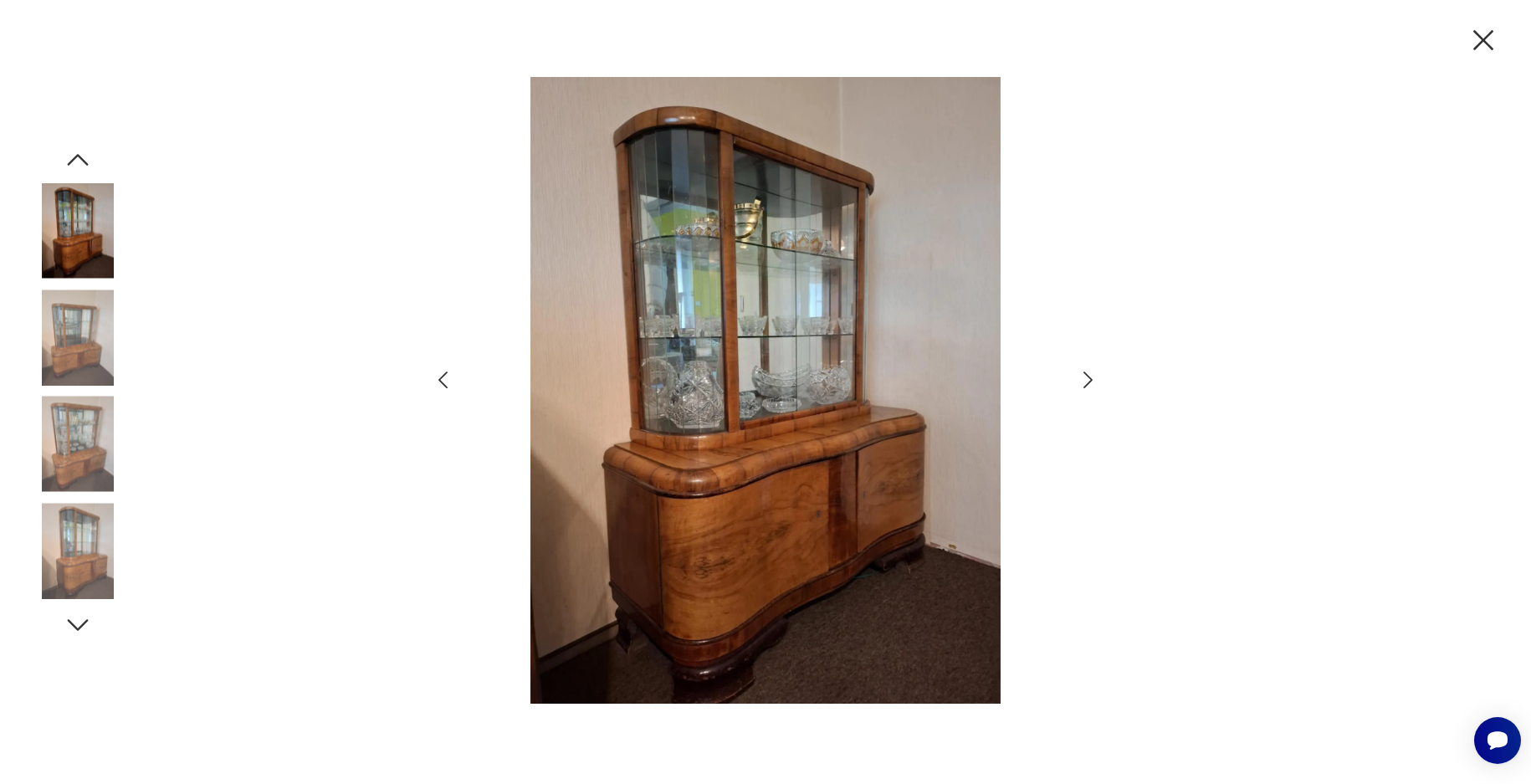
click at [1086, 376] on icon "button" at bounding box center [1089, 380] width 24 height 24
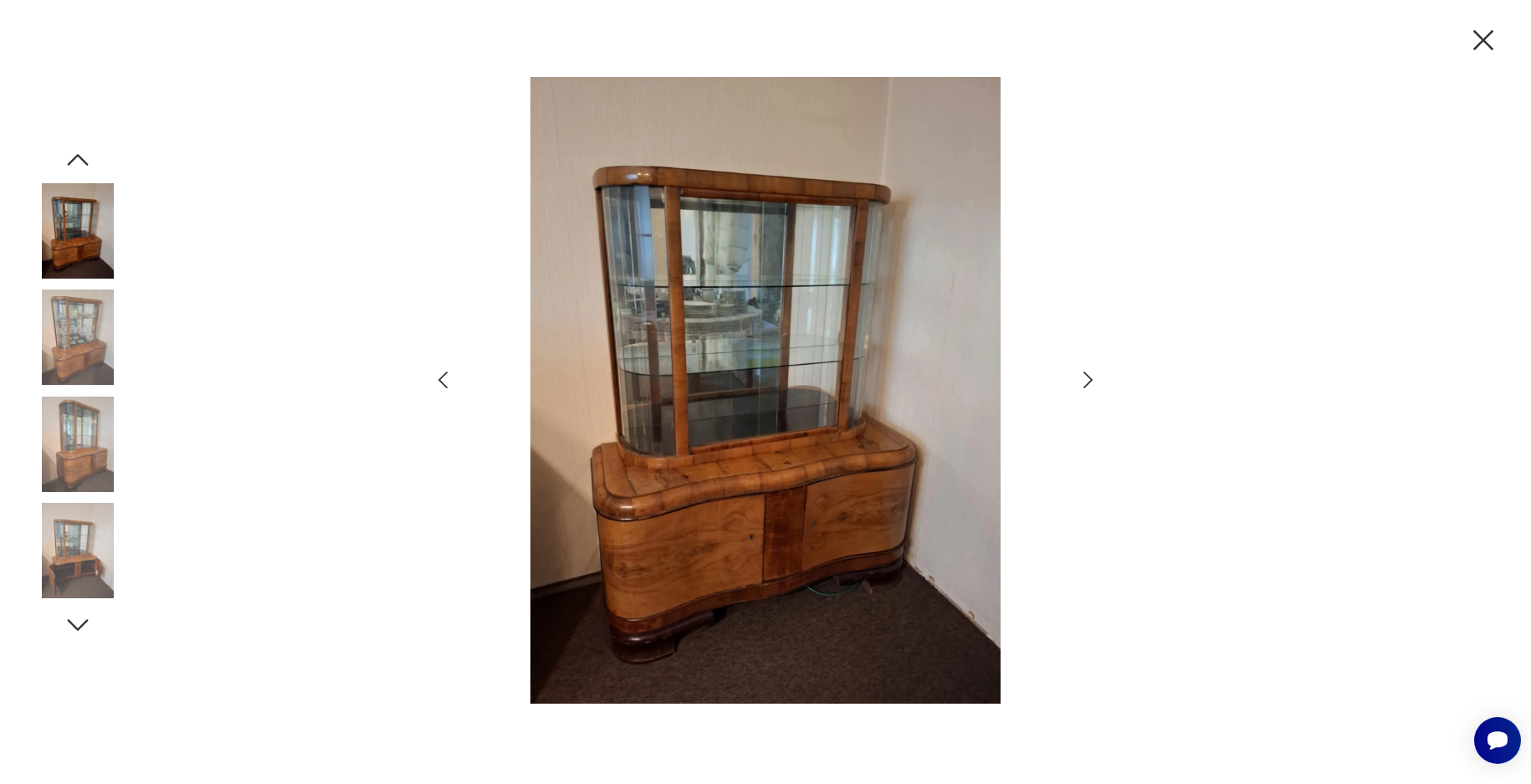
click at [1086, 376] on icon "button" at bounding box center [1089, 380] width 24 height 24
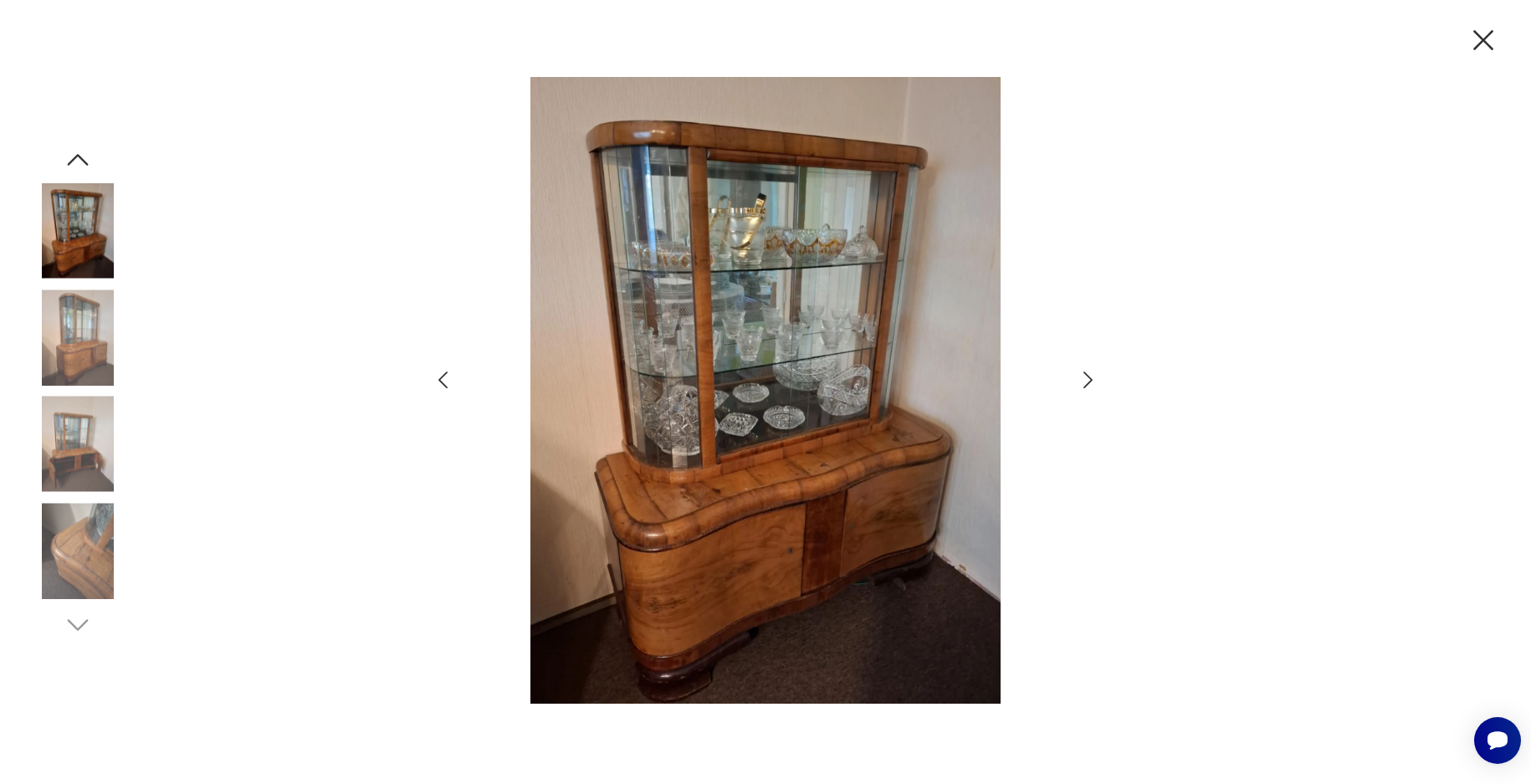
click at [1086, 376] on icon "button" at bounding box center [1089, 380] width 24 height 24
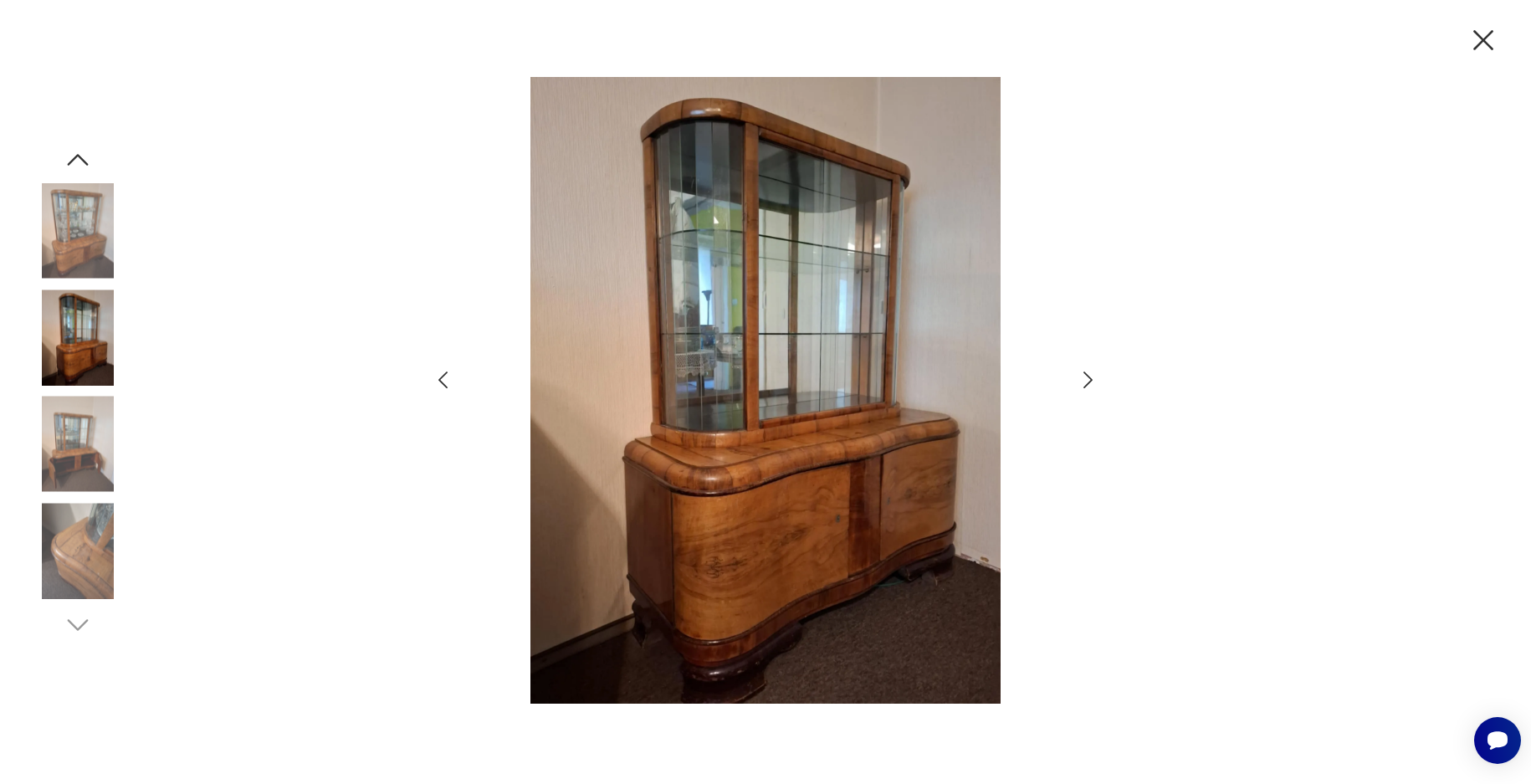
click at [1086, 376] on icon "button" at bounding box center [1089, 380] width 24 height 24
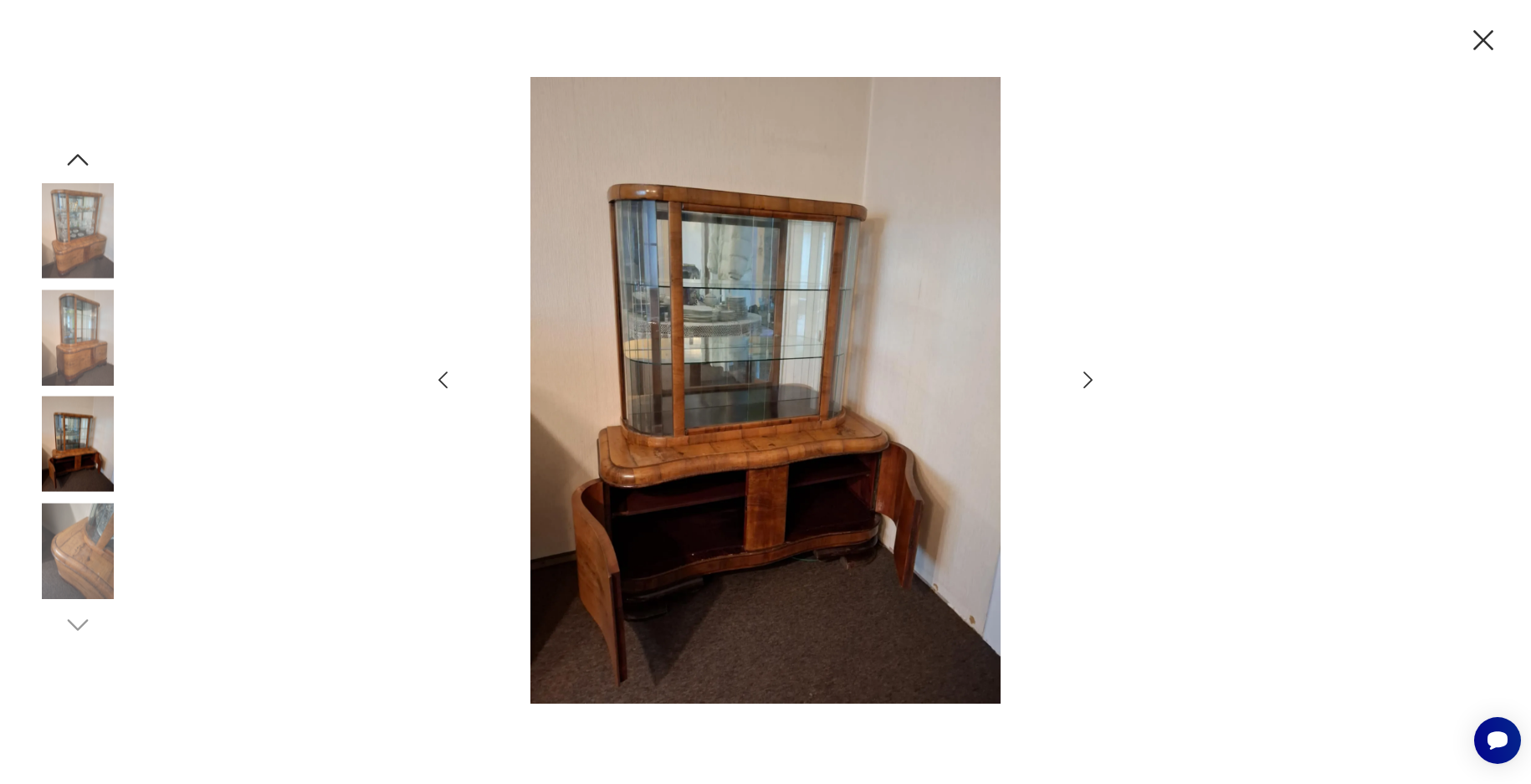
click at [1086, 376] on icon "button" at bounding box center [1089, 380] width 24 height 24
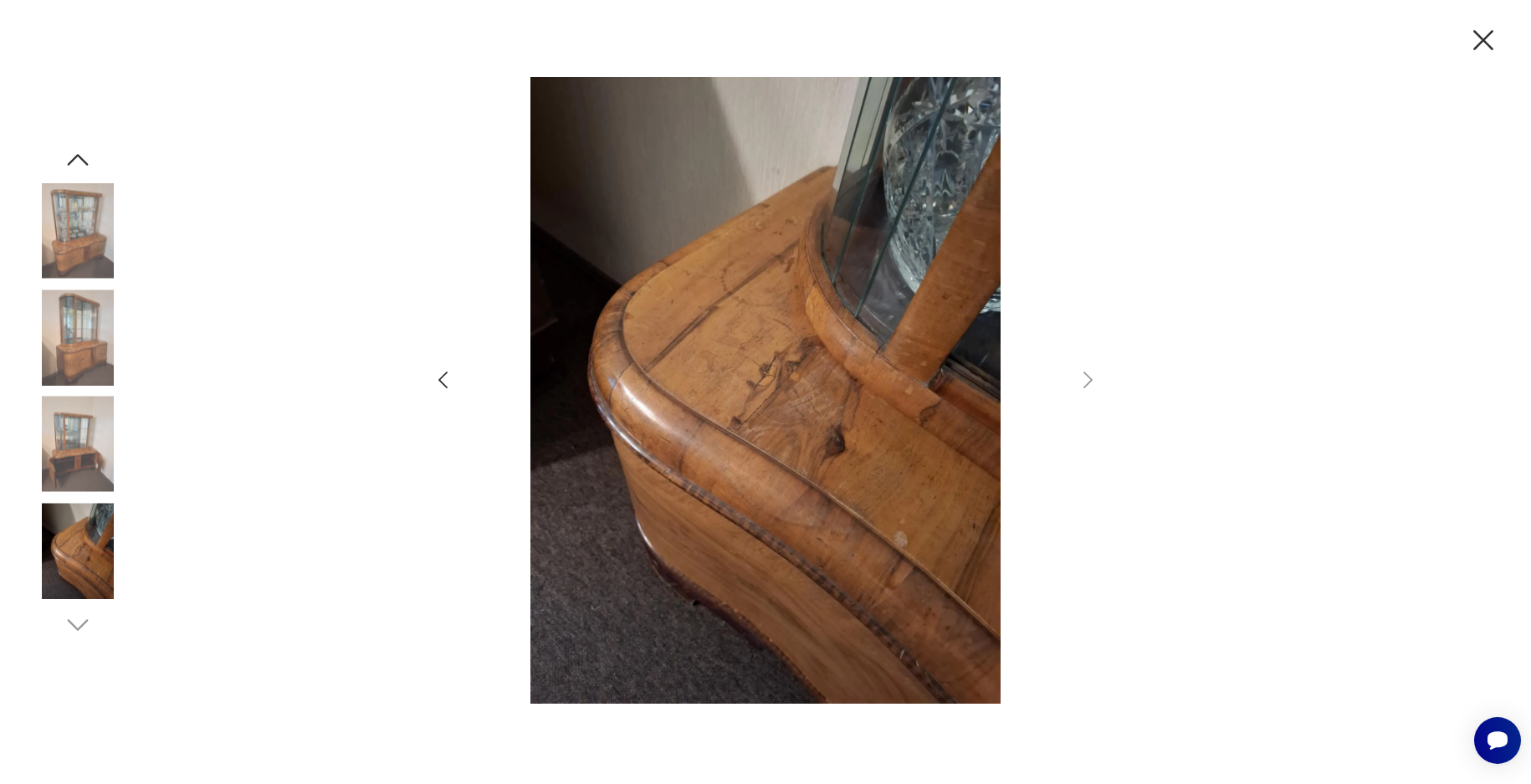
click at [1483, 46] on icon "button" at bounding box center [1484, 40] width 35 height 35
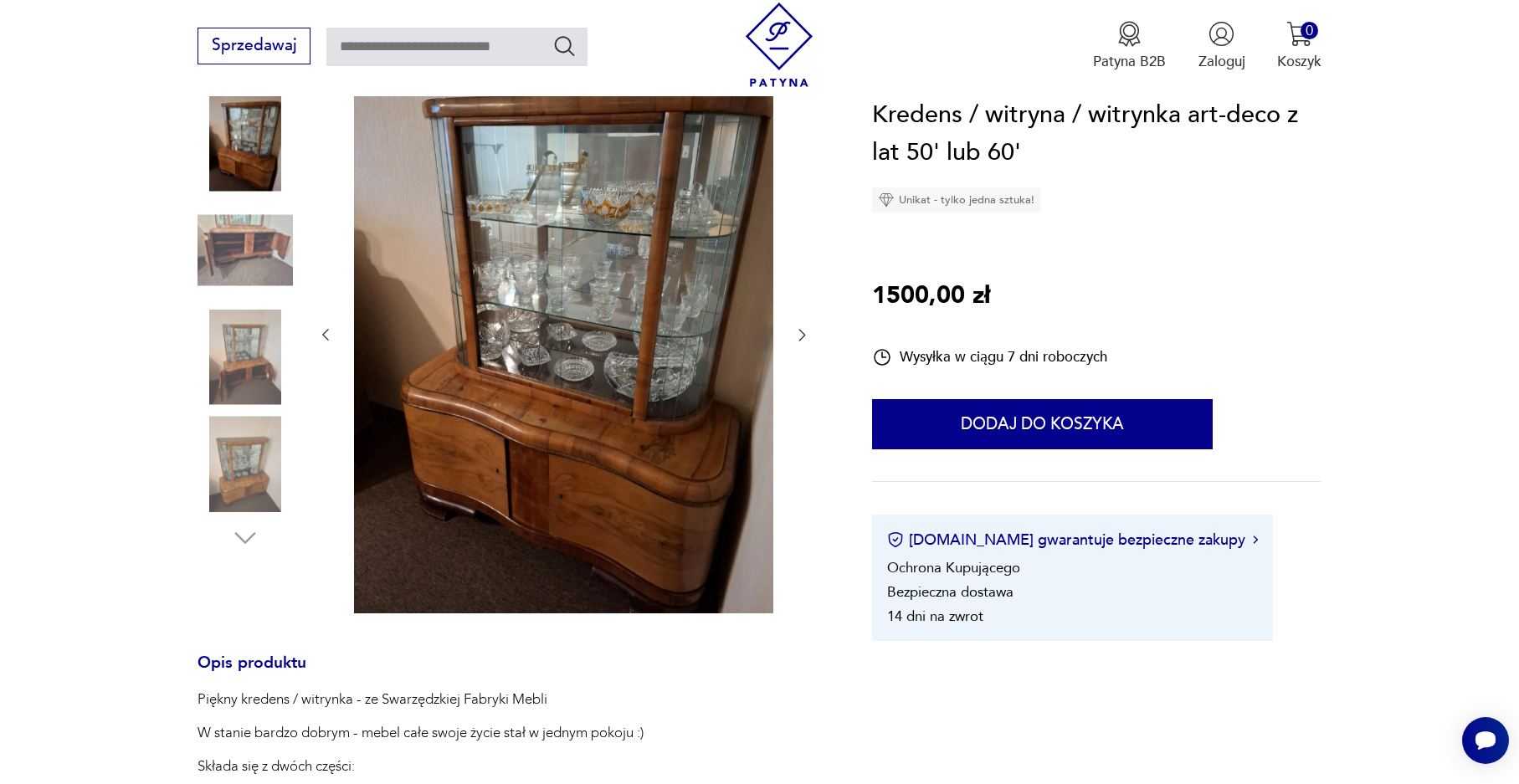
click at [268, 379] on img at bounding box center [245, 357] width 95 height 95
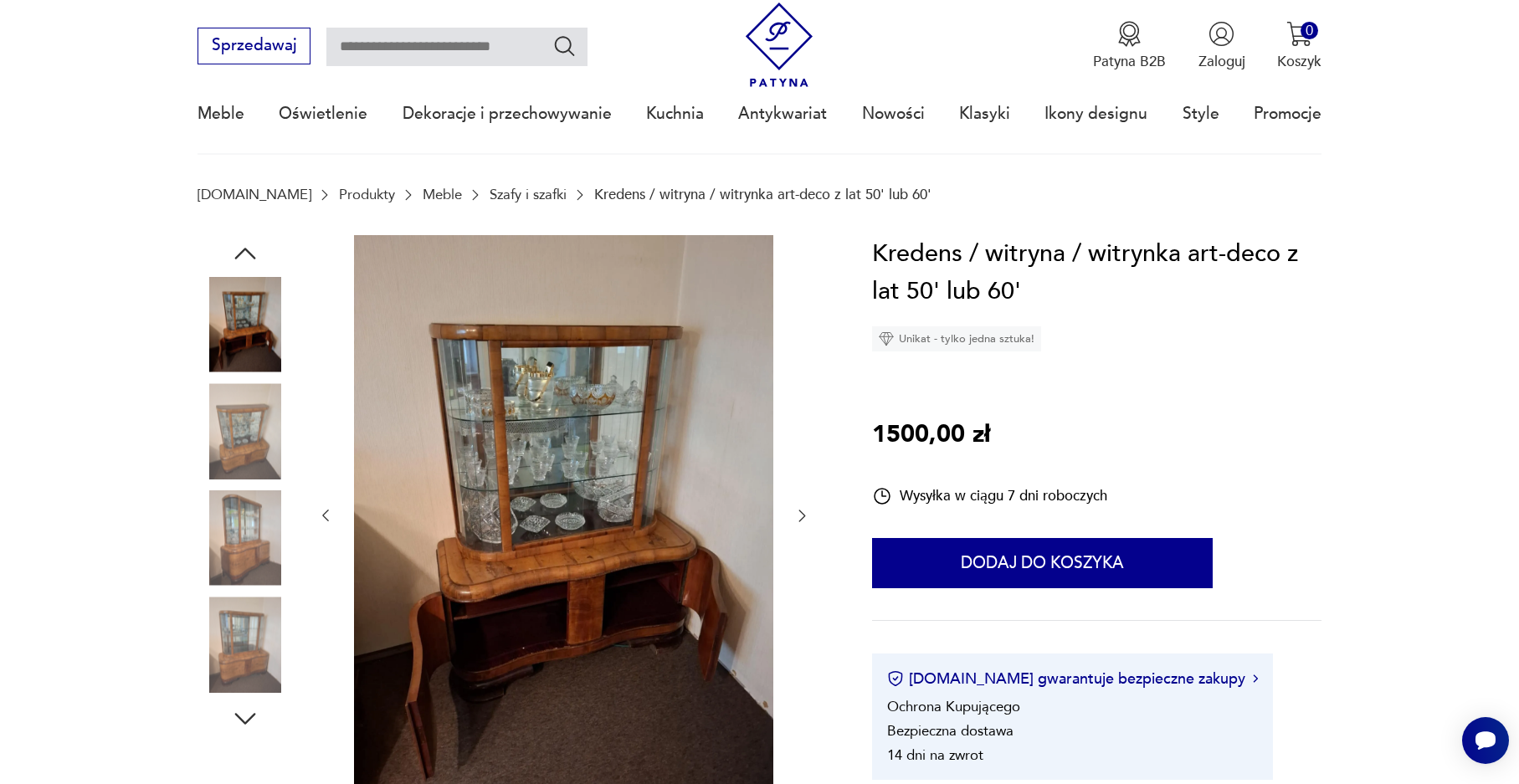
scroll to position [0, 0]
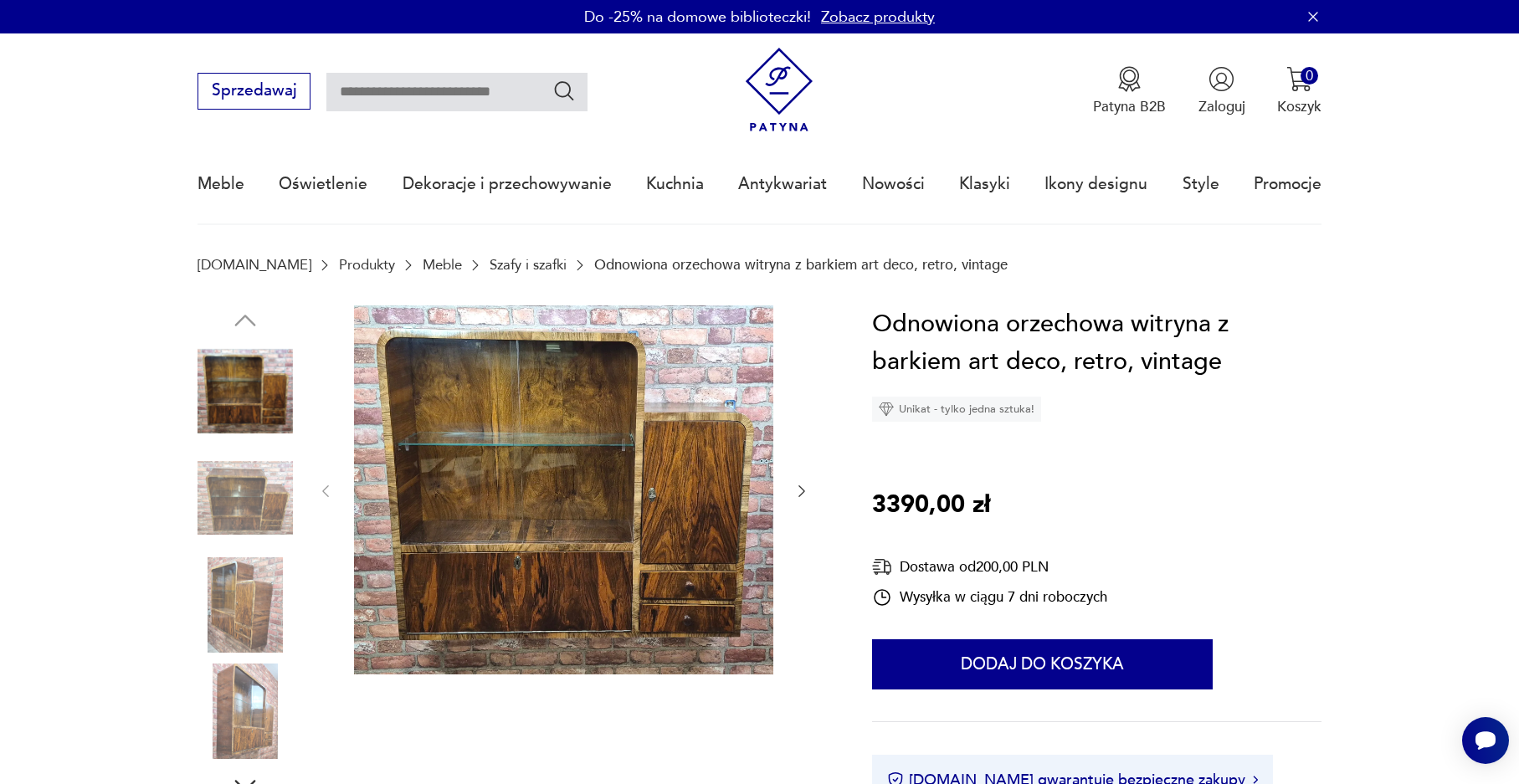
click at [804, 487] on icon "button" at bounding box center [801, 490] width 17 height 17
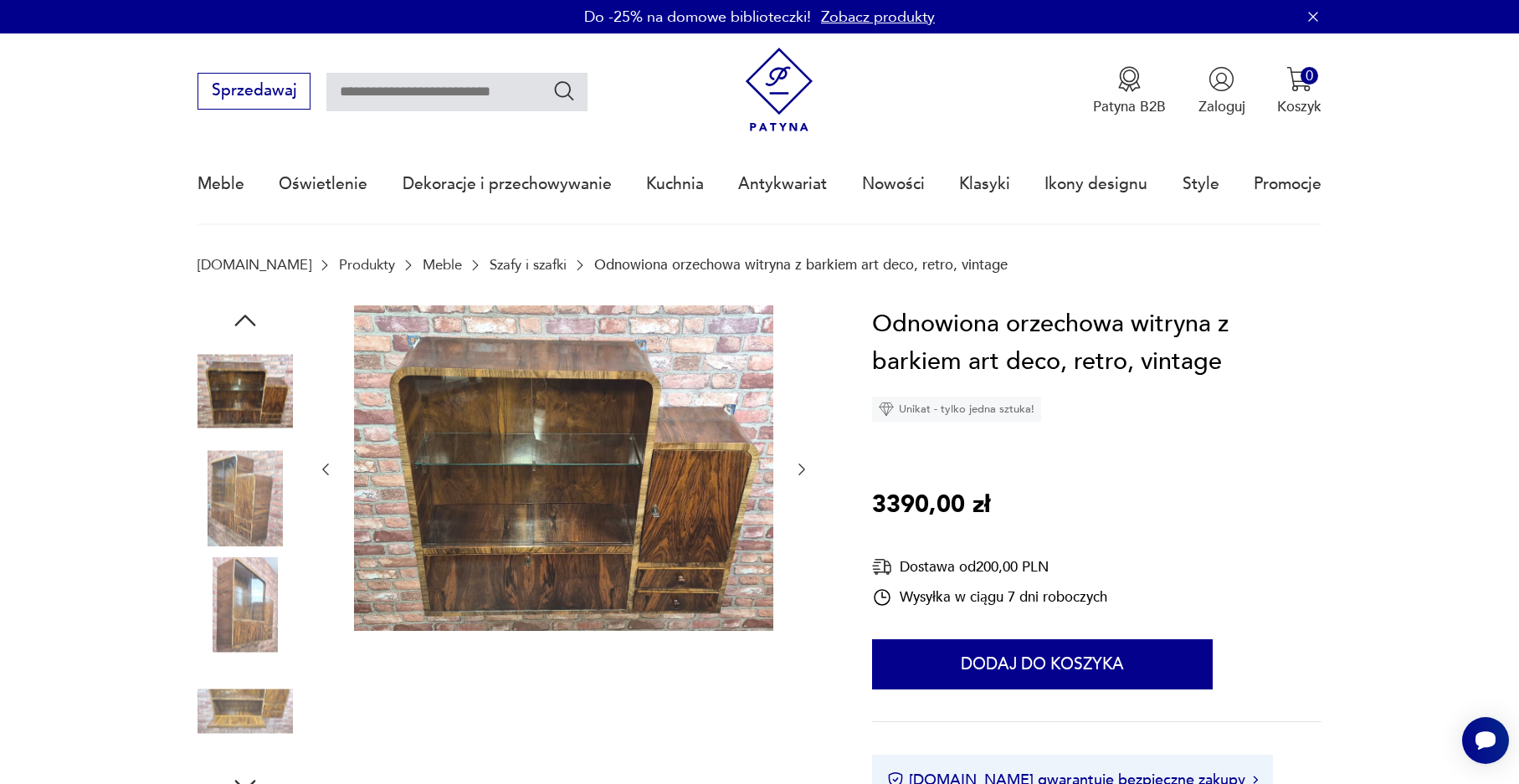
click at [804, 487] on div at bounding box center [564, 469] width 494 height 329
click at [807, 464] on icon "button" at bounding box center [801, 468] width 17 height 17
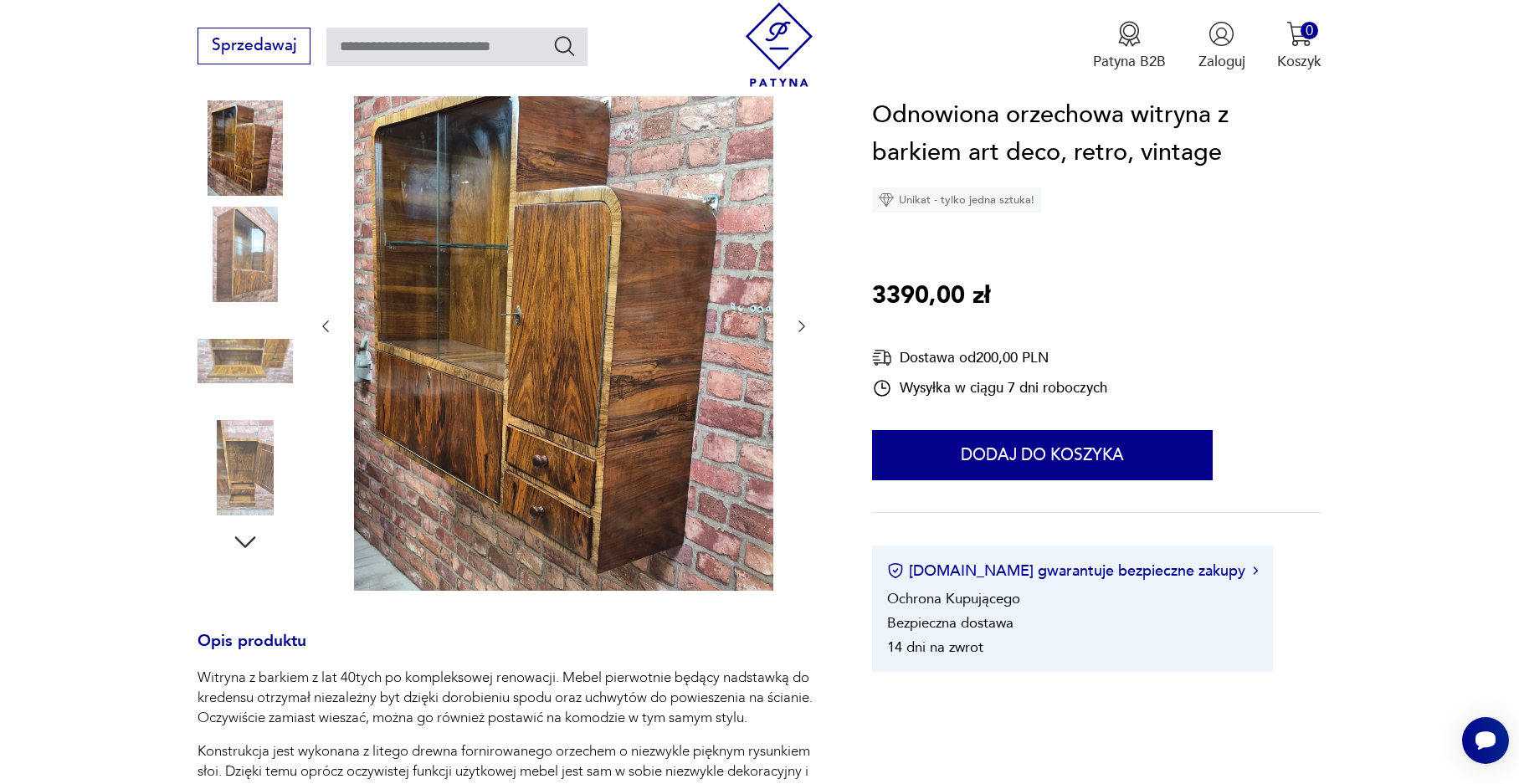
scroll to position [251, 0]
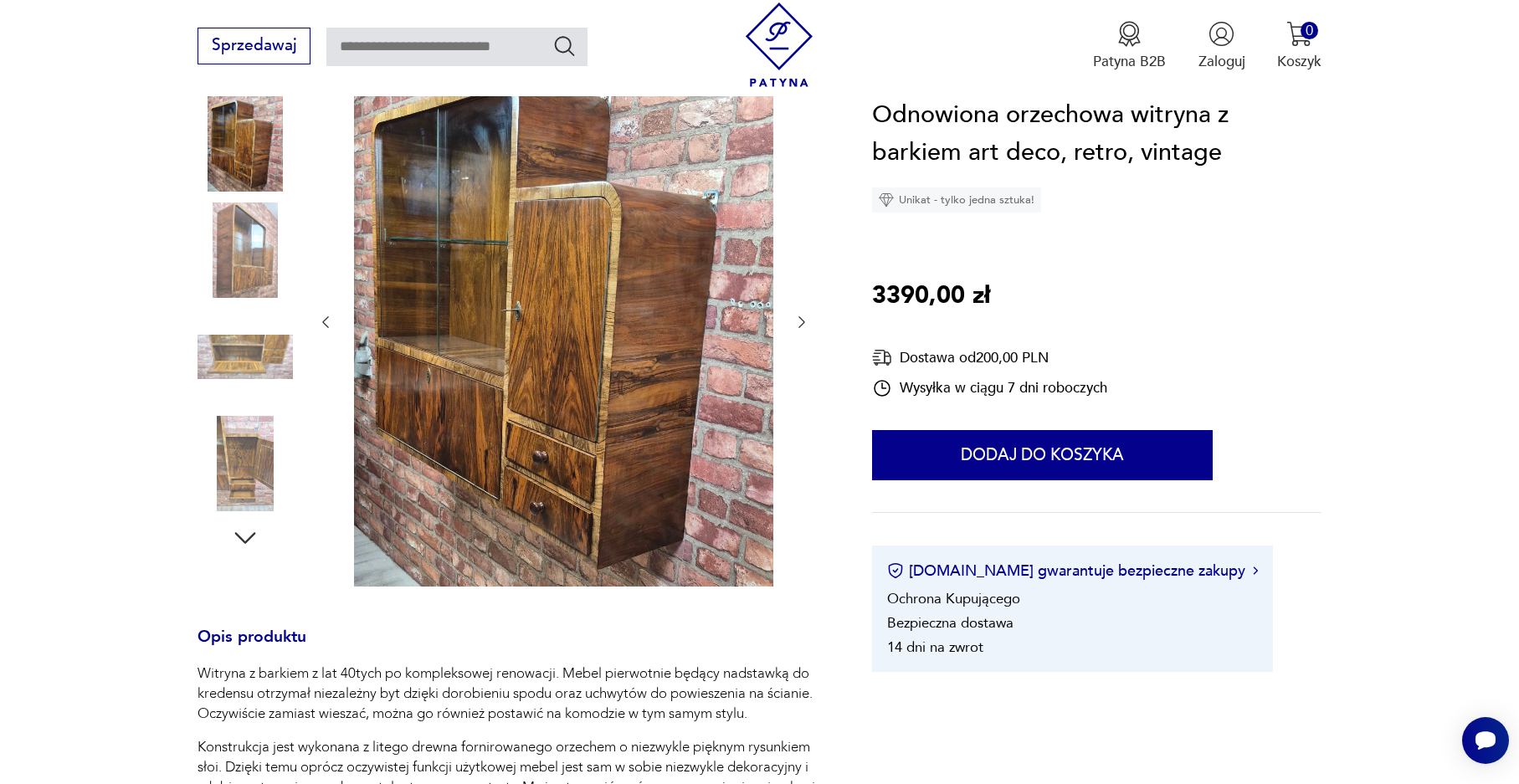
click at [801, 318] on icon "button" at bounding box center [803, 322] width 7 height 11
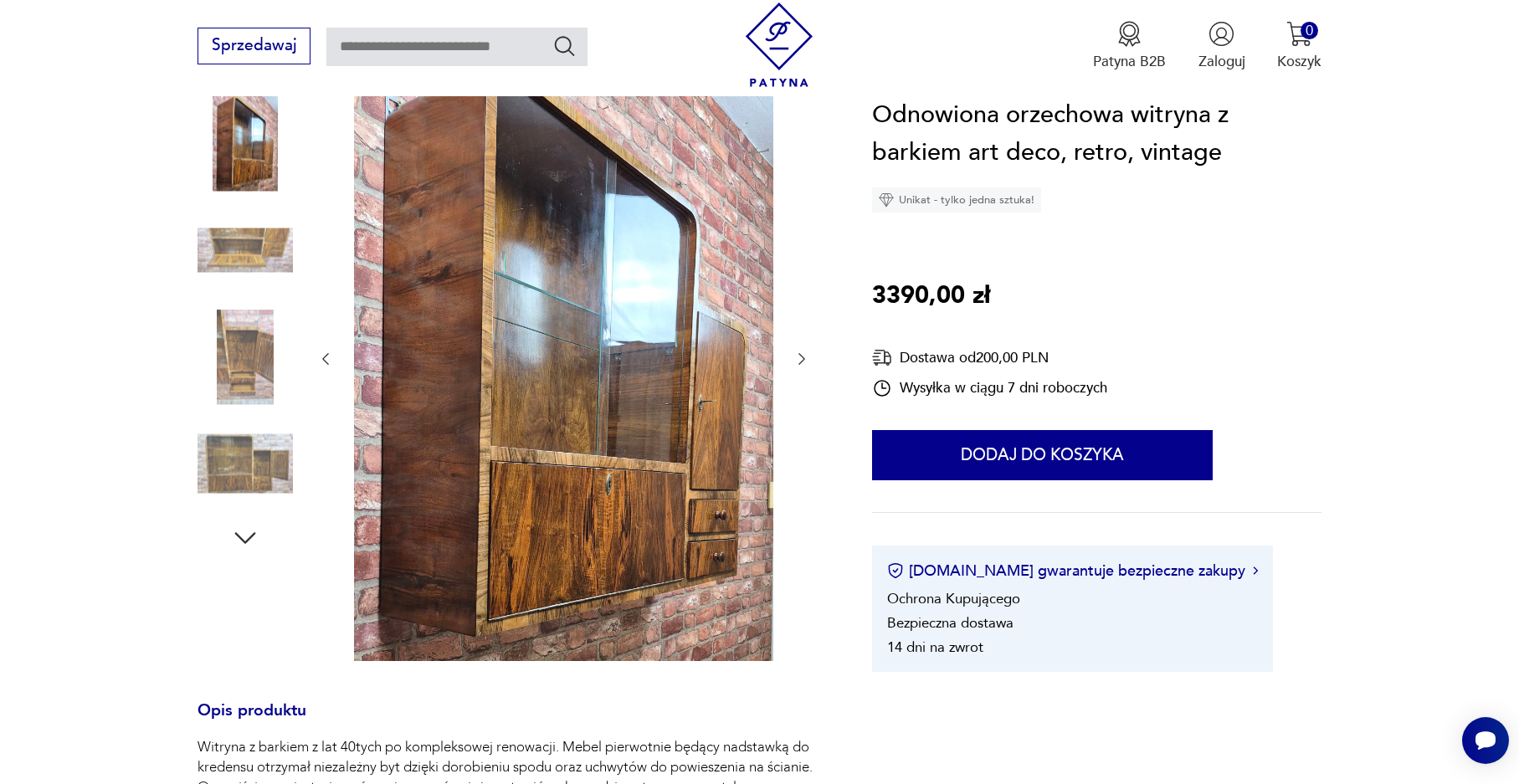
click at [802, 359] on icon "button" at bounding box center [801, 358] width 17 height 17
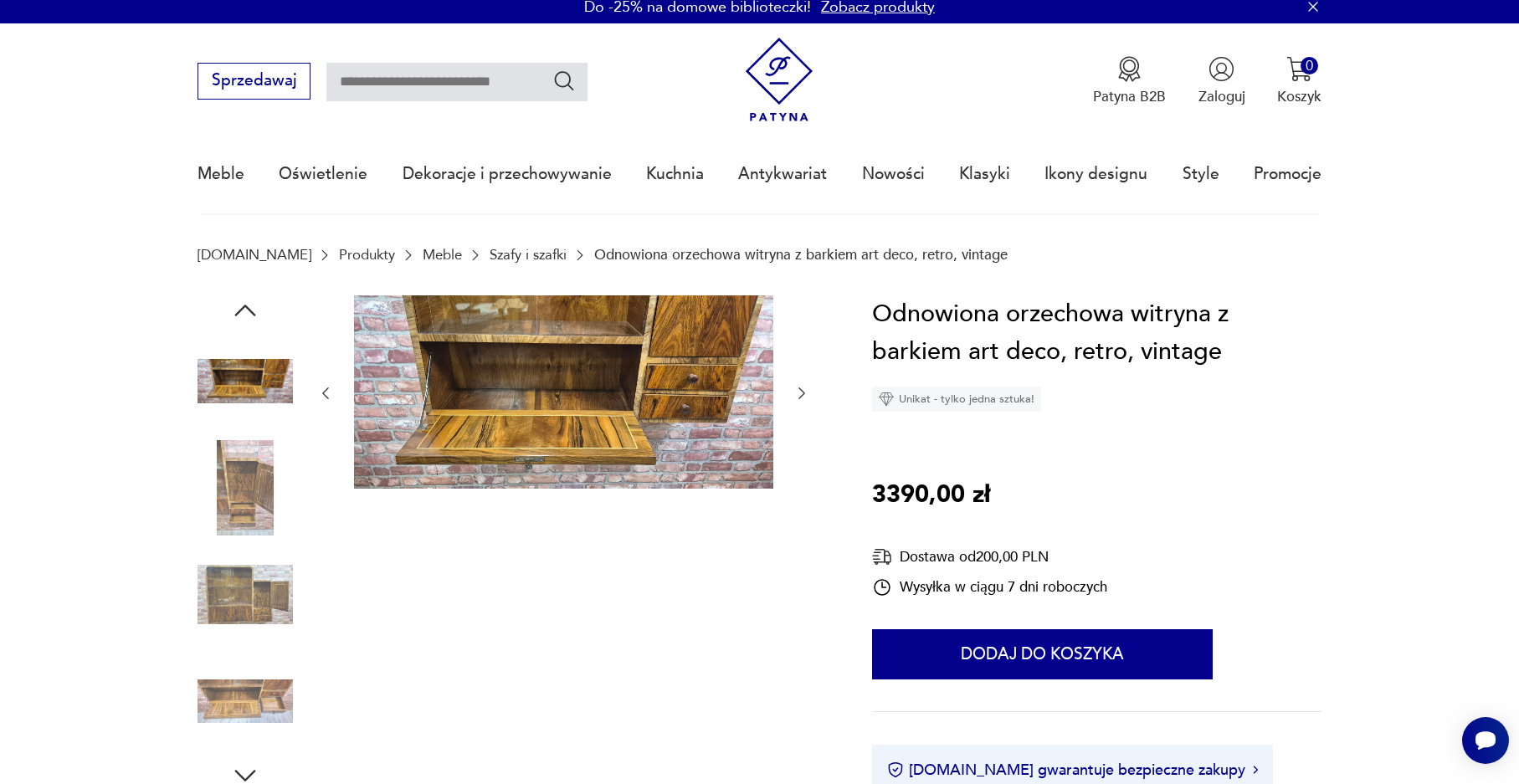
scroll to position [0, 0]
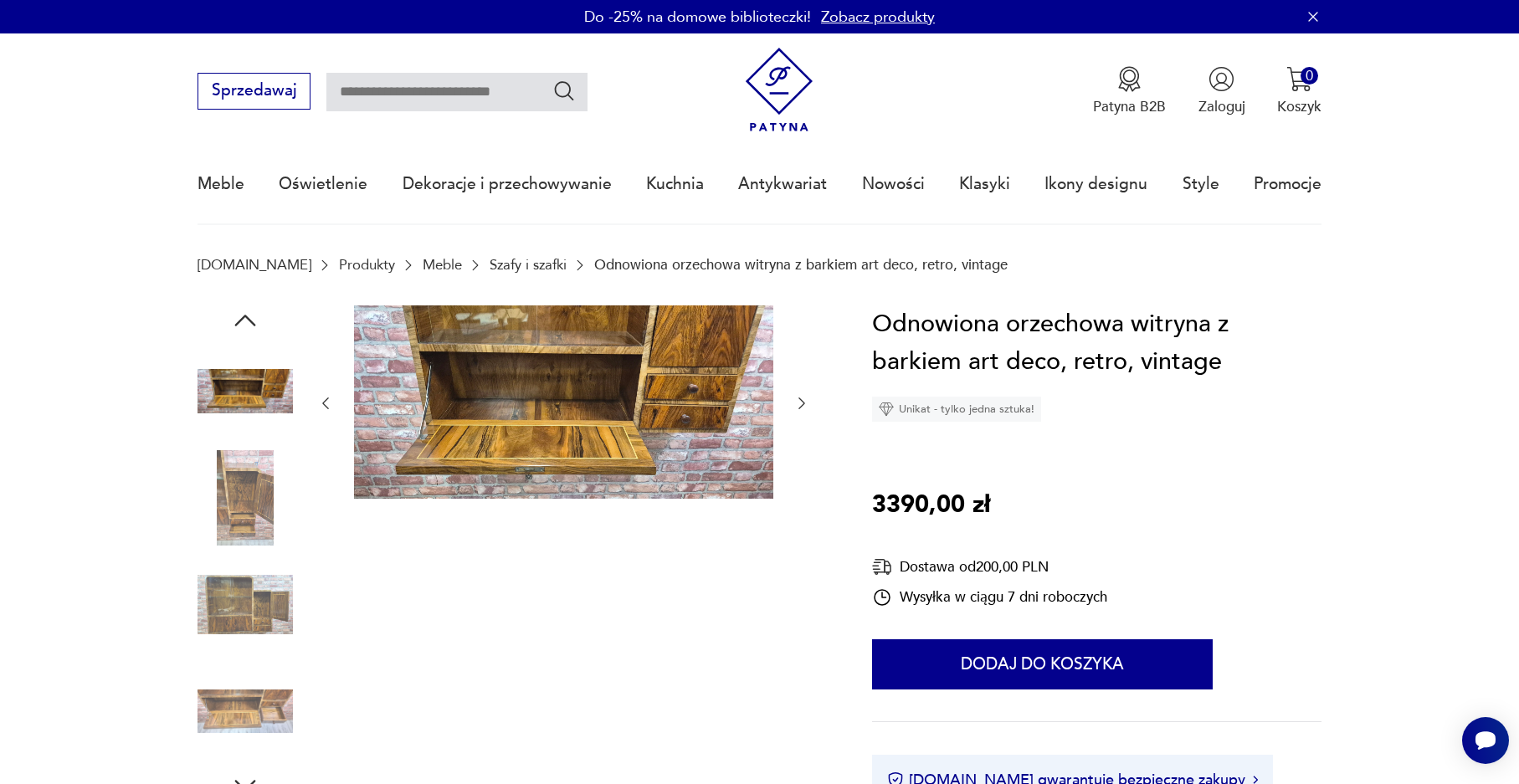
click at [800, 399] on icon "button" at bounding box center [803, 403] width 7 height 11
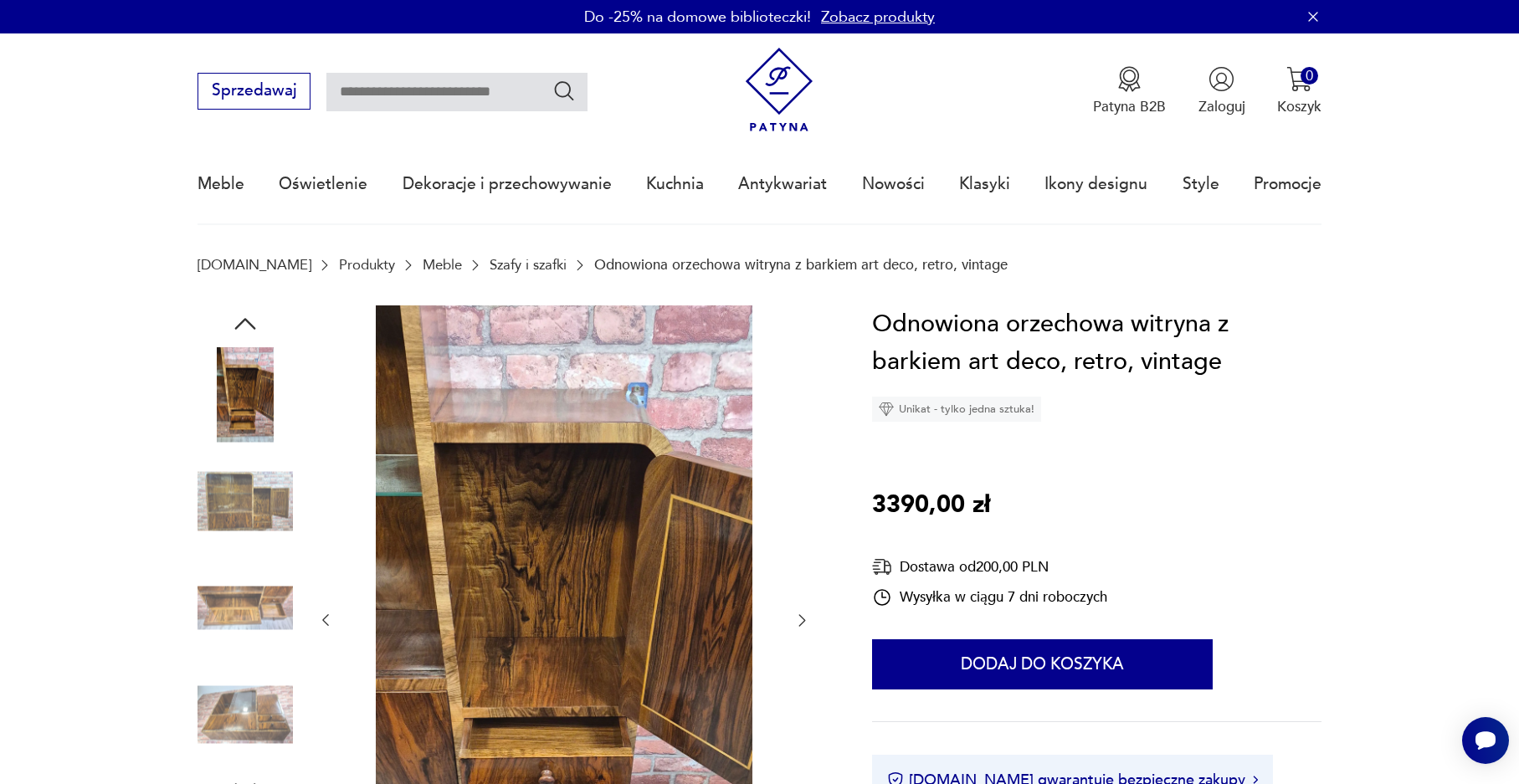
click at [803, 620] on icon "button" at bounding box center [801, 620] width 17 height 17
